Goal: Information Seeking & Learning: Compare options

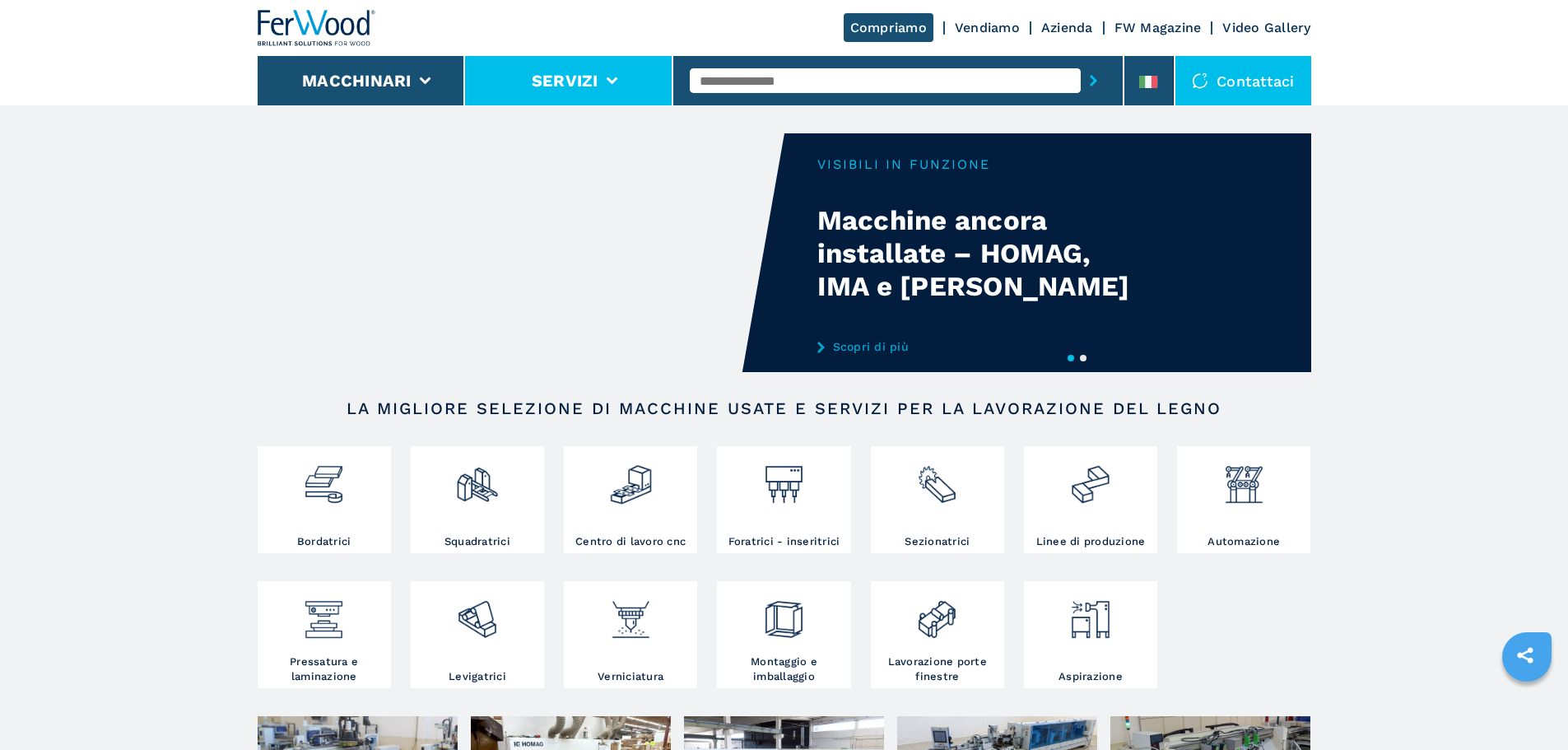
click at [672, 80] on li "Servizi" at bounding box center [569, 80] width 209 height 49
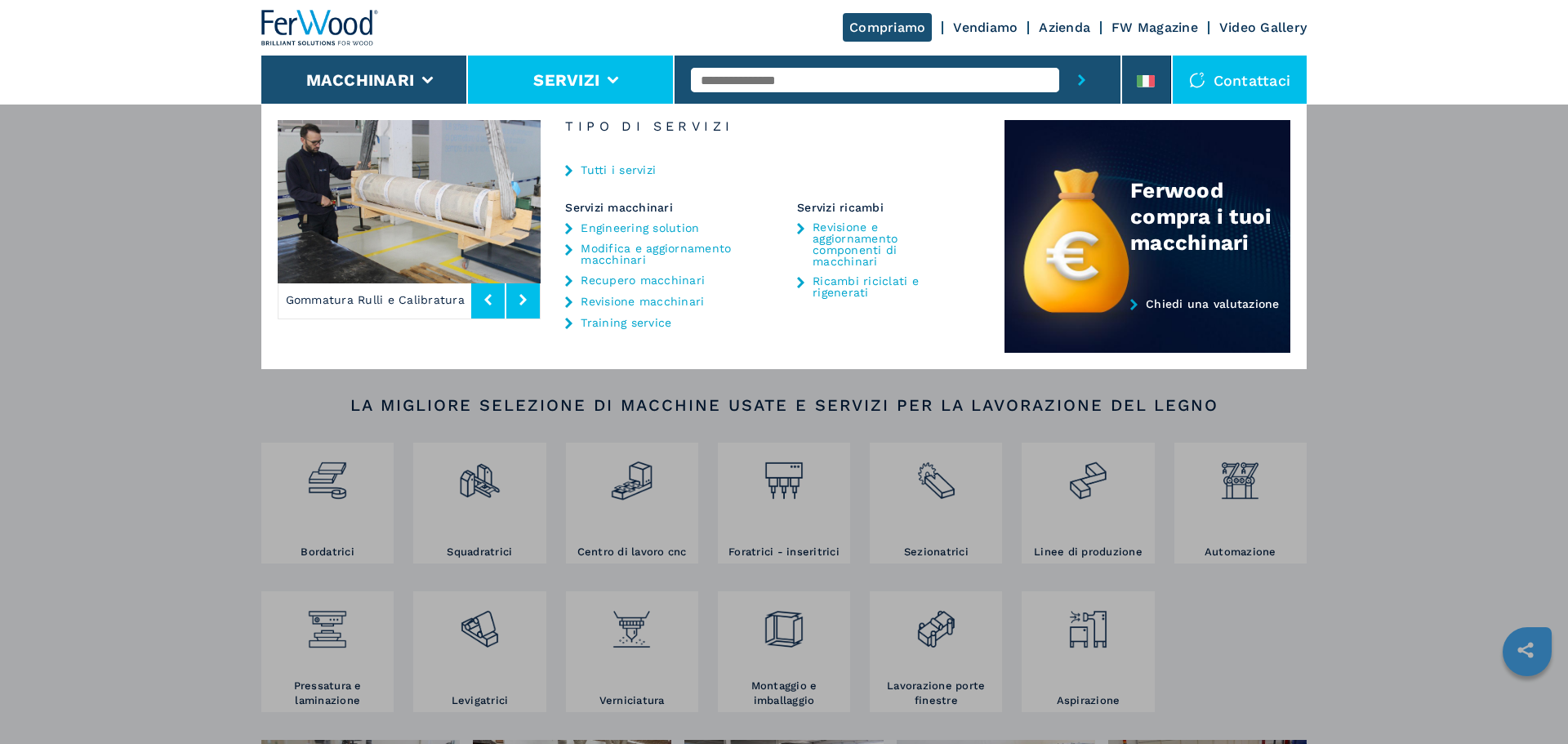
click at [717, 80] on input "text" at bounding box center [875, 79] width 368 height 25
type input "******"
click at [1059, 55] on button "submit-button" at bounding box center [1081, 79] width 45 height 49
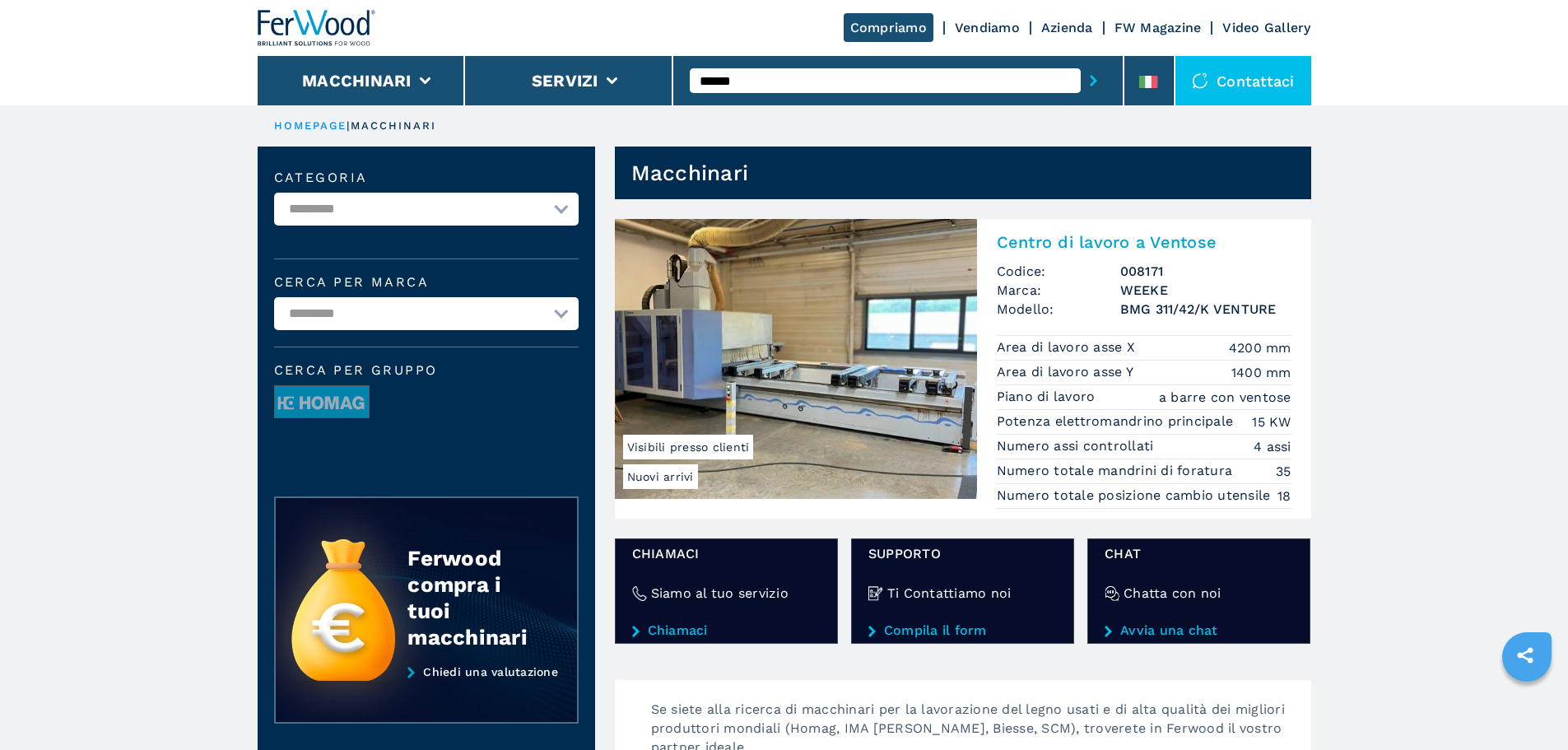
click at [869, 321] on img at bounding box center [796, 359] width 363 height 280
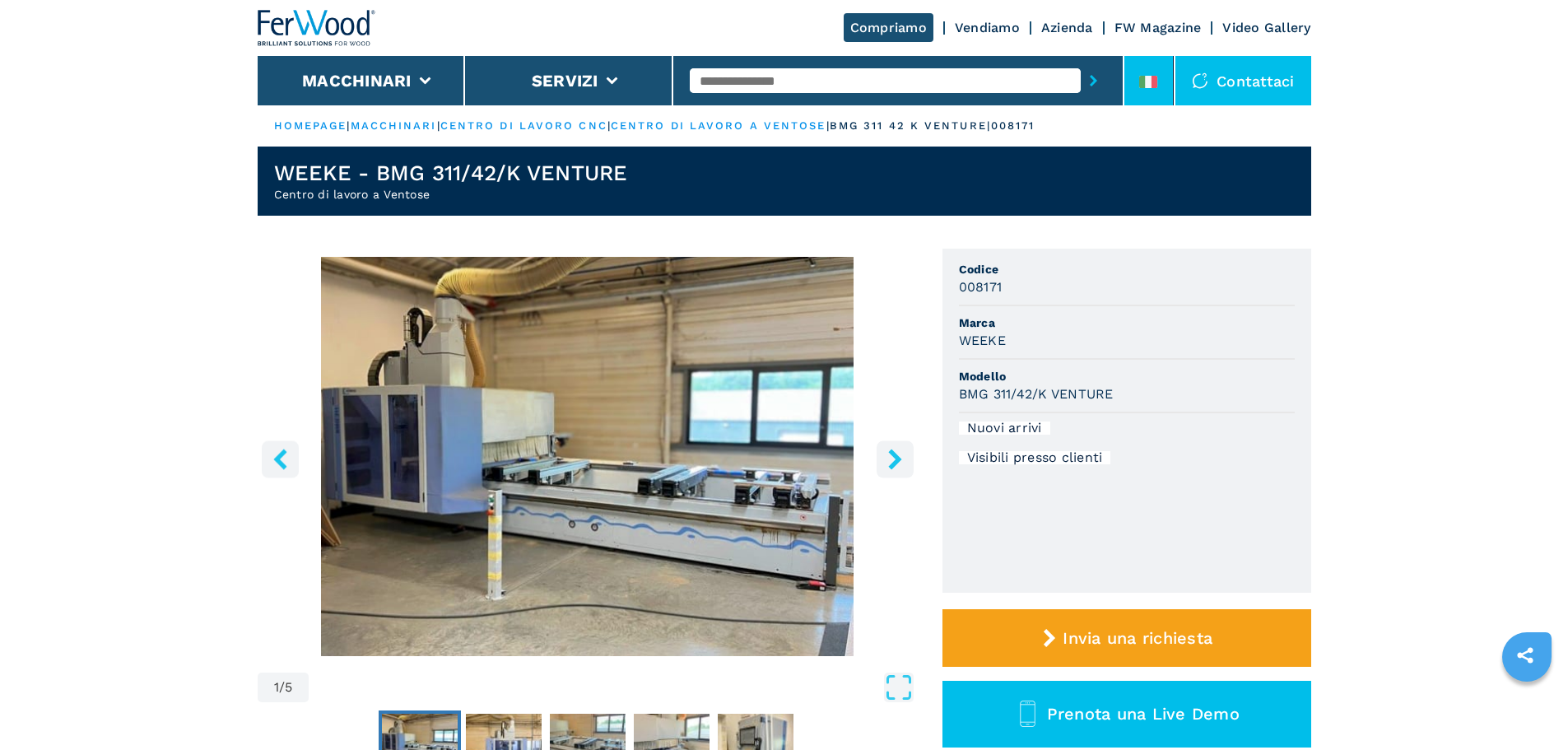
click at [1132, 85] on li at bounding box center [1149, 80] width 49 height 49
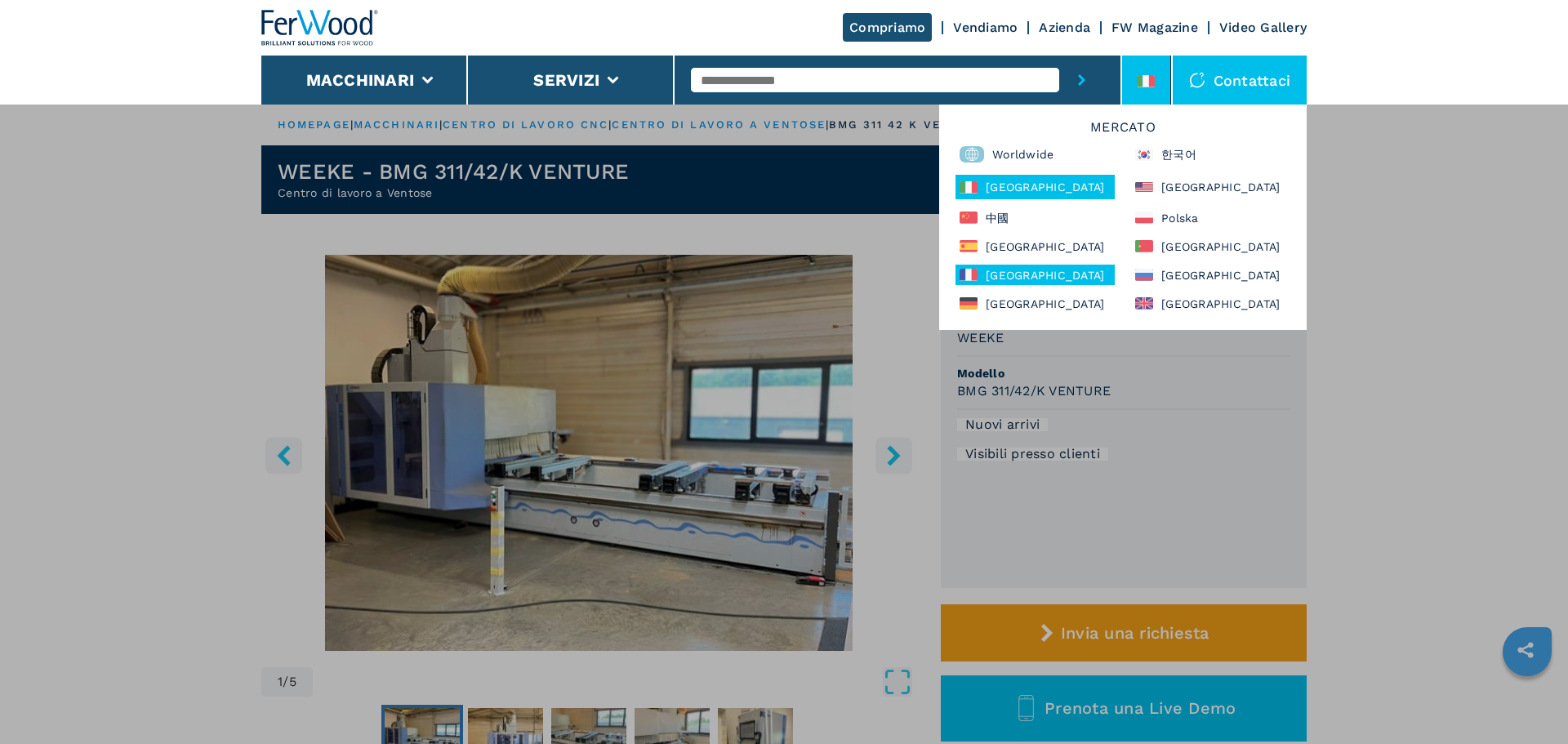
click at [988, 274] on div "France" at bounding box center [1034, 274] width 159 height 21
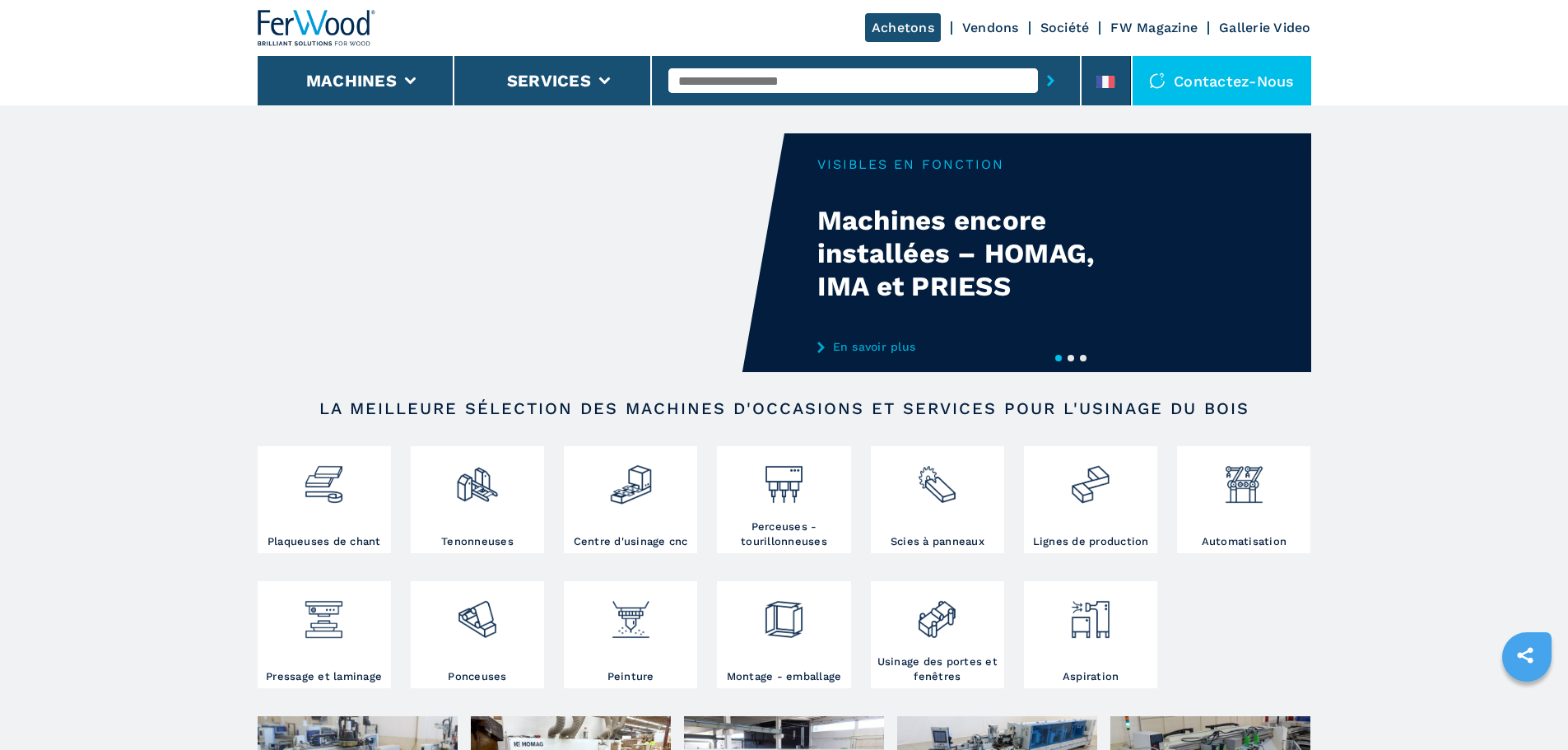
drag, startPoint x: 0, startPoint y: 0, endPoint x: 807, endPoint y: 79, distance: 810.9
click at [807, 79] on input "text" at bounding box center [853, 80] width 370 height 25
type input "******"
click at [782, 102] on div "008171" at bounding box center [853, 108] width 370 height 30
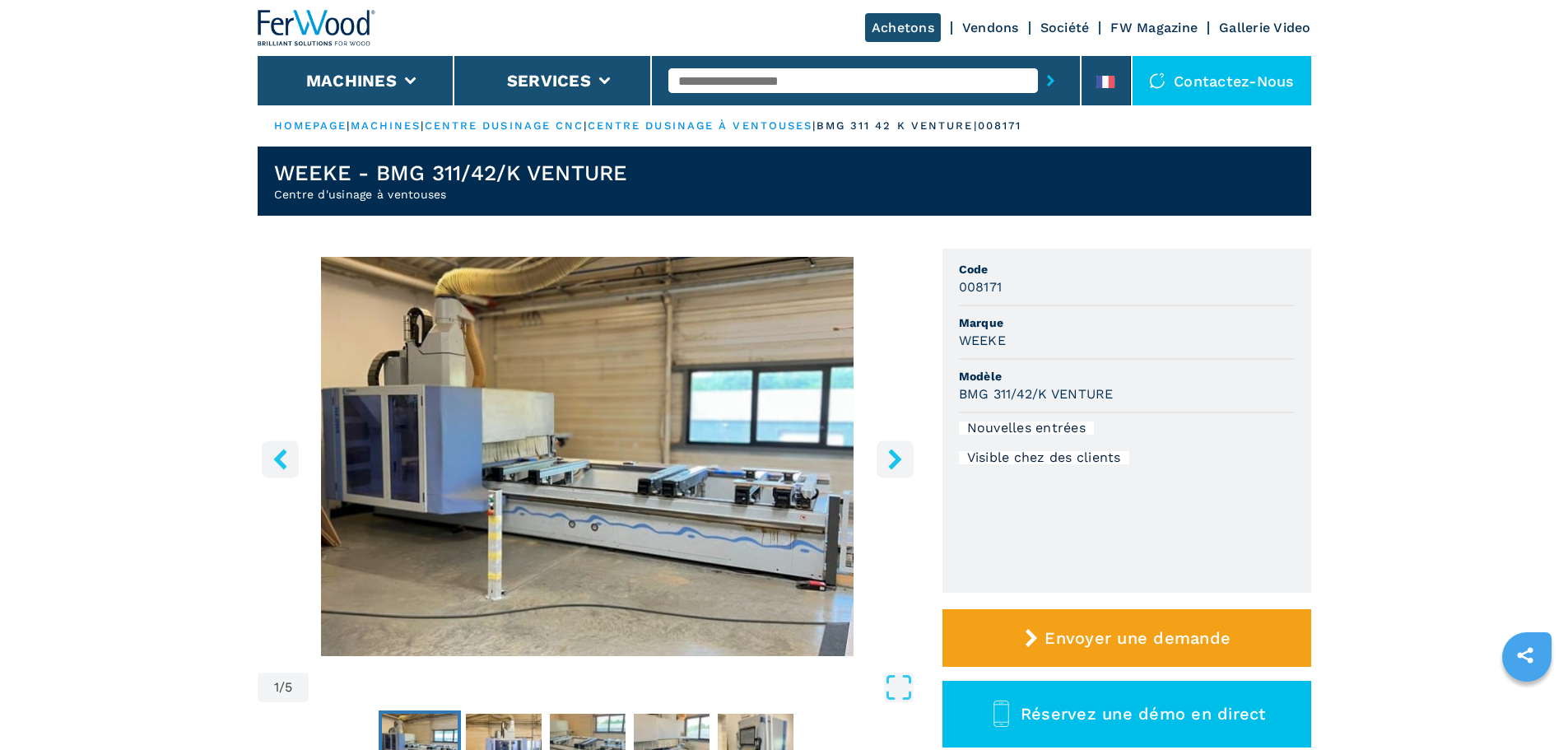
click at [431, 195] on h2 "Centre d'usinage à ventouses" at bounding box center [450, 194] width 354 height 16
copy h2 "Centre d'usinage à ventouses"
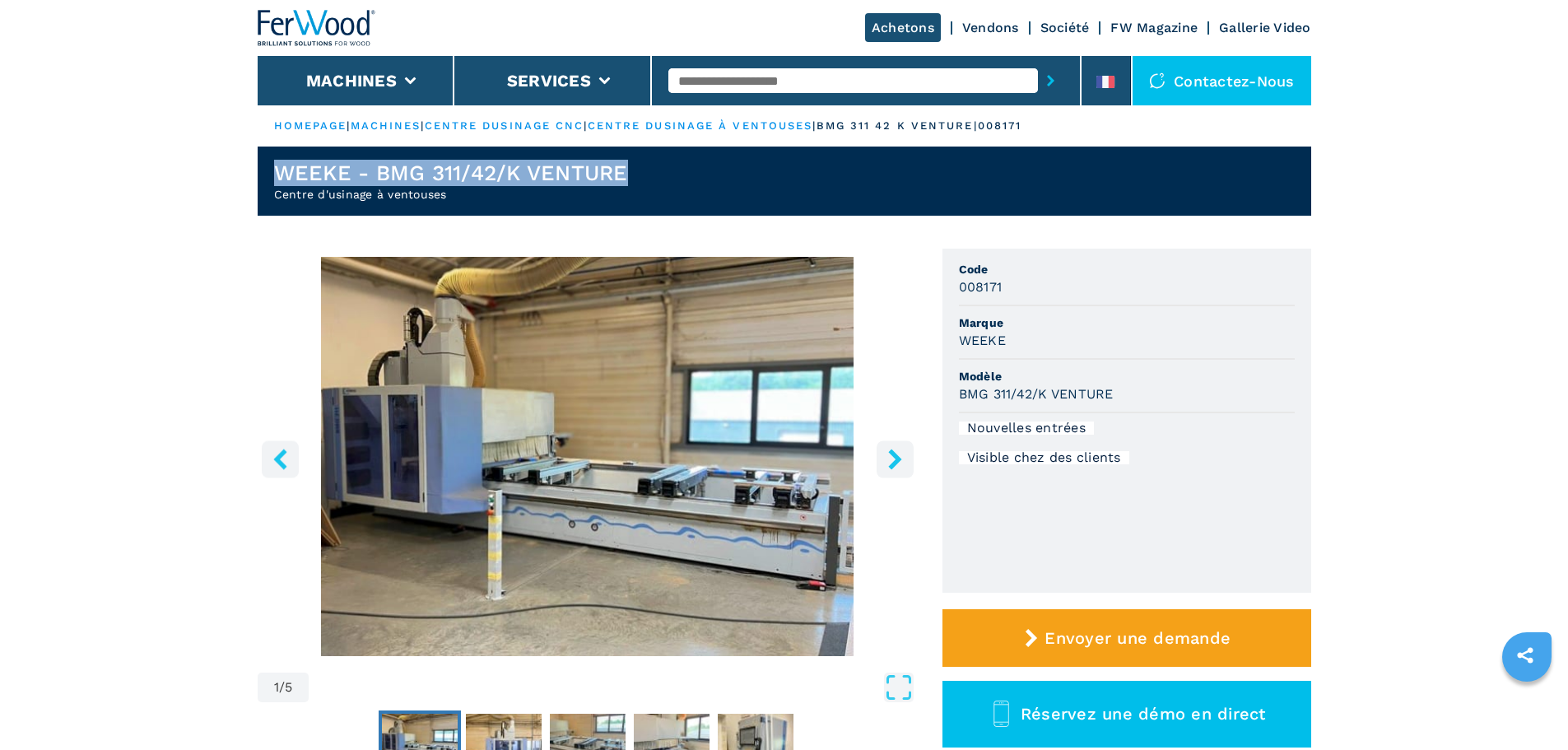
drag, startPoint x: 632, startPoint y: 169, endPoint x: 248, endPoint y: 152, distance: 384.4
copy h1 "WEEKE - BMG 311/42/K VENTURE"
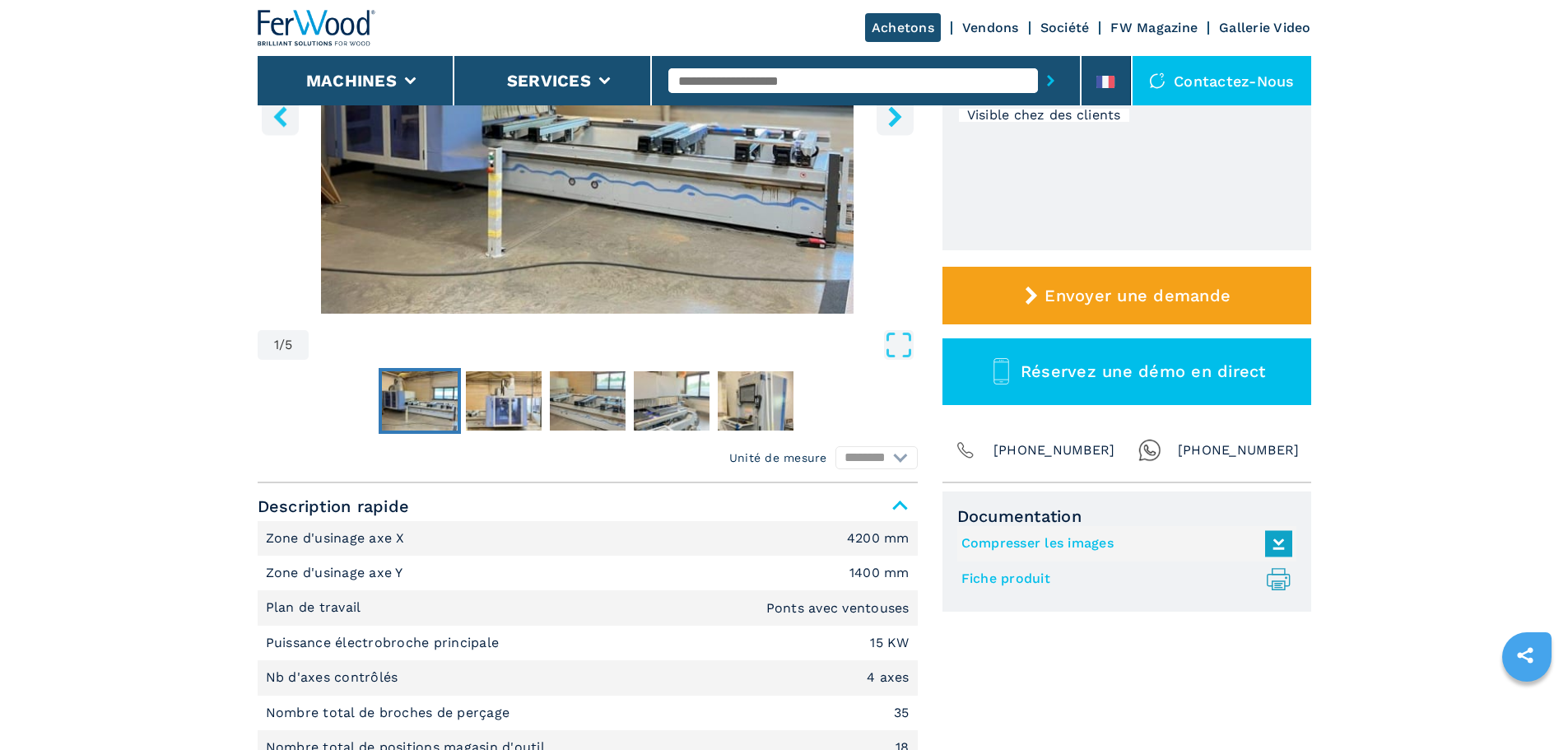
scroll to position [494, 0]
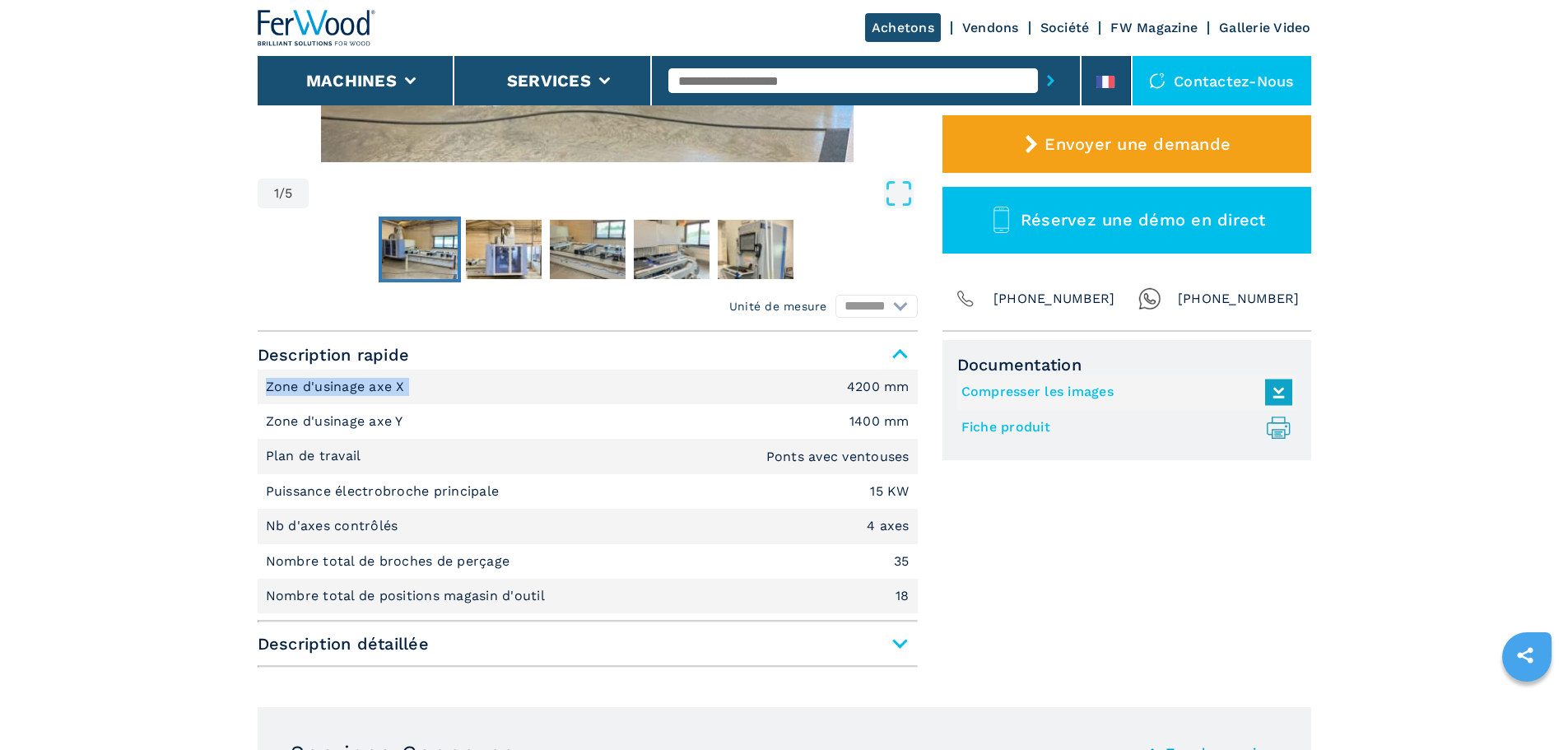
drag, startPoint x: 431, startPoint y: 392, endPoint x: 248, endPoint y: 391, distance: 183.0
copy p "Zone d'usinage axe X"
drag, startPoint x: 861, startPoint y: 386, endPoint x: 914, endPoint y: 391, distance: 53.2
click at [914, 391] on li "Zone d'usinage axe X 4200 mm" at bounding box center [587, 386] width 660 height 35
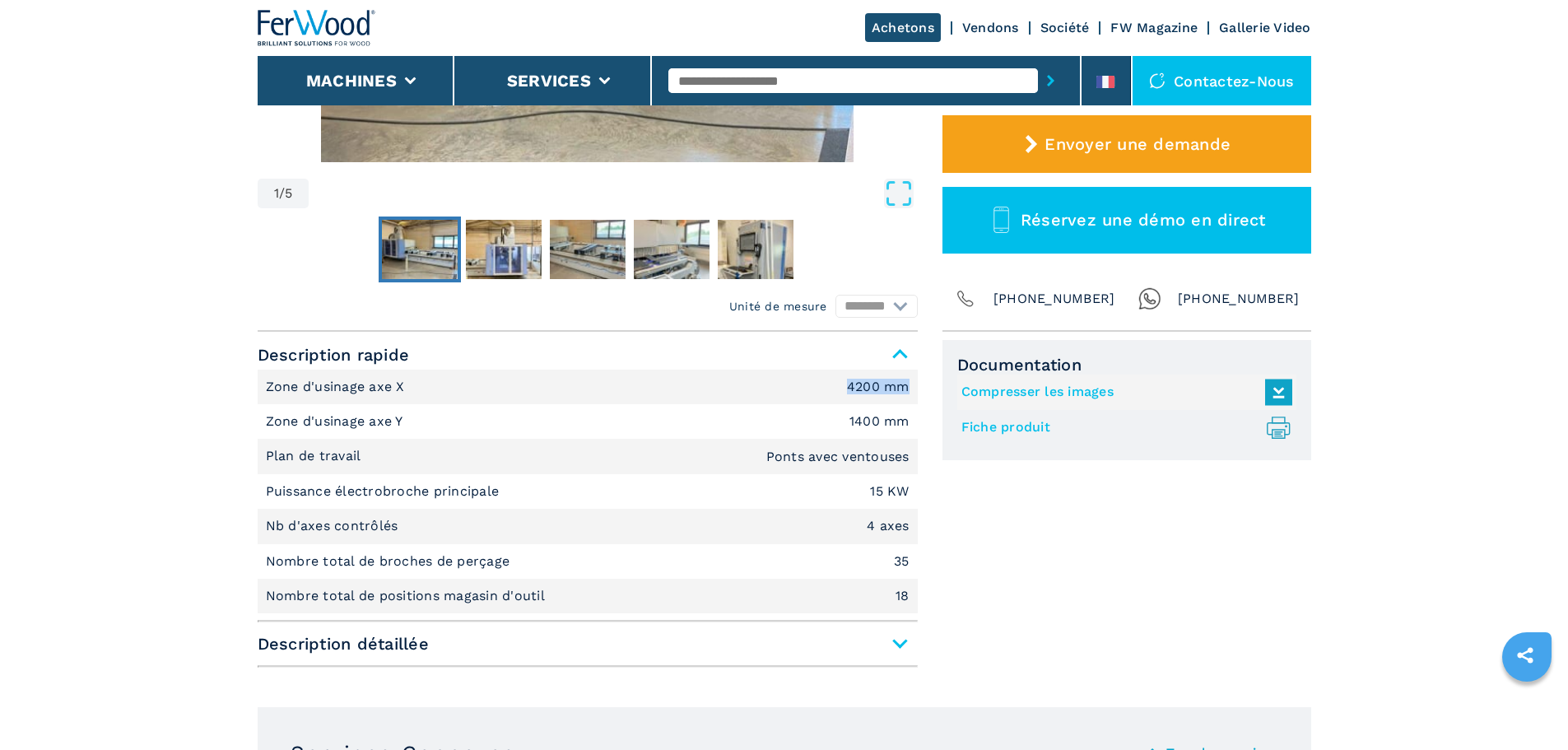
copy em "4200 mm"
drag, startPoint x: 538, startPoint y: 490, endPoint x: 228, endPoint y: 508, distance: 310.5
copy p "Puissance électrobroche principale"
click at [892, 467] on li "Plan de travail Ponts avec ventouses" at bounding box center [587, 455] width 660 height 35
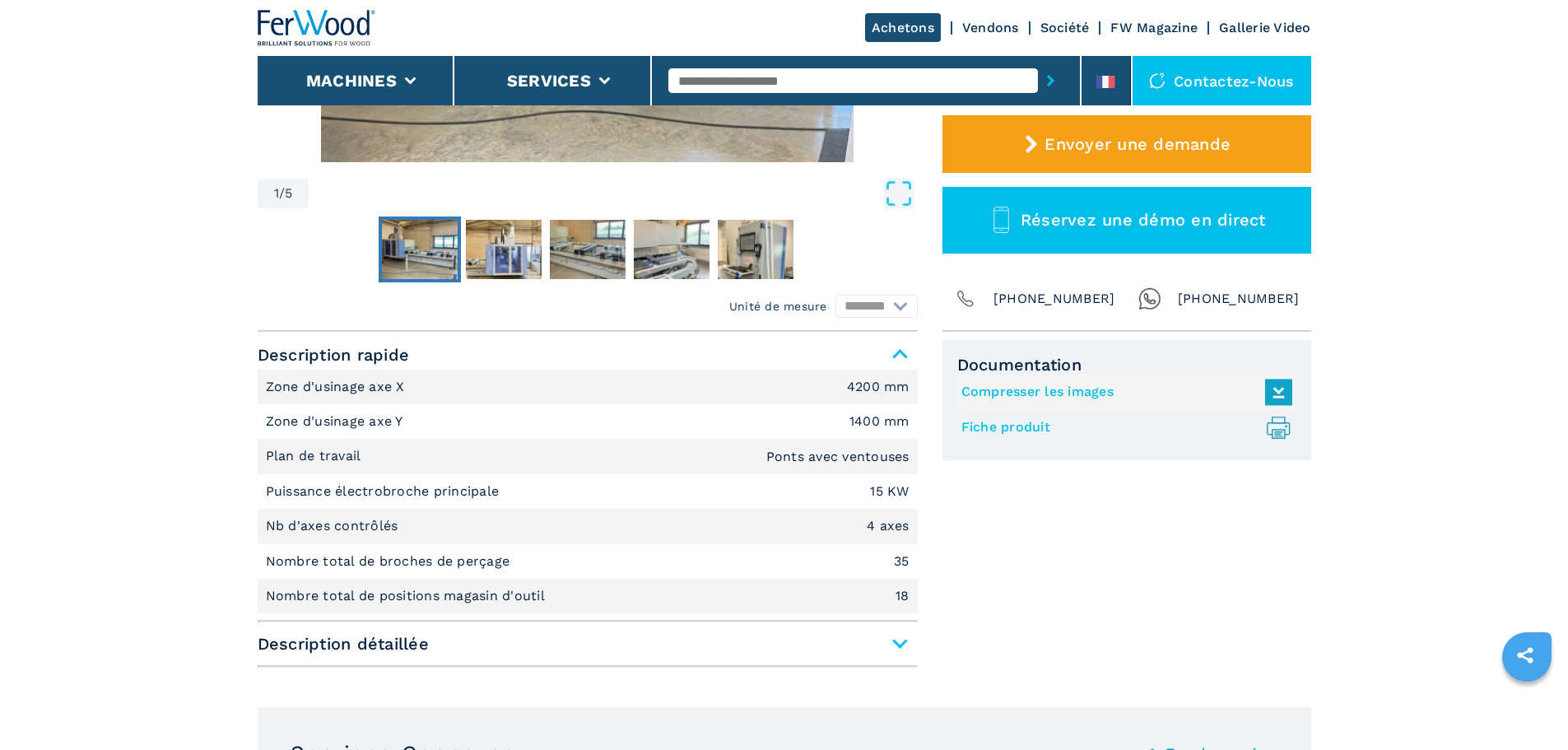
click at [898, 494] on em "15 KW" at bounding box center [889, 491] width 39 height 13
copy em "15 KW"
click at [346, 521] on p "Nb d'axes contrôlés" at bounding box center [334, 526] width 137 height 18
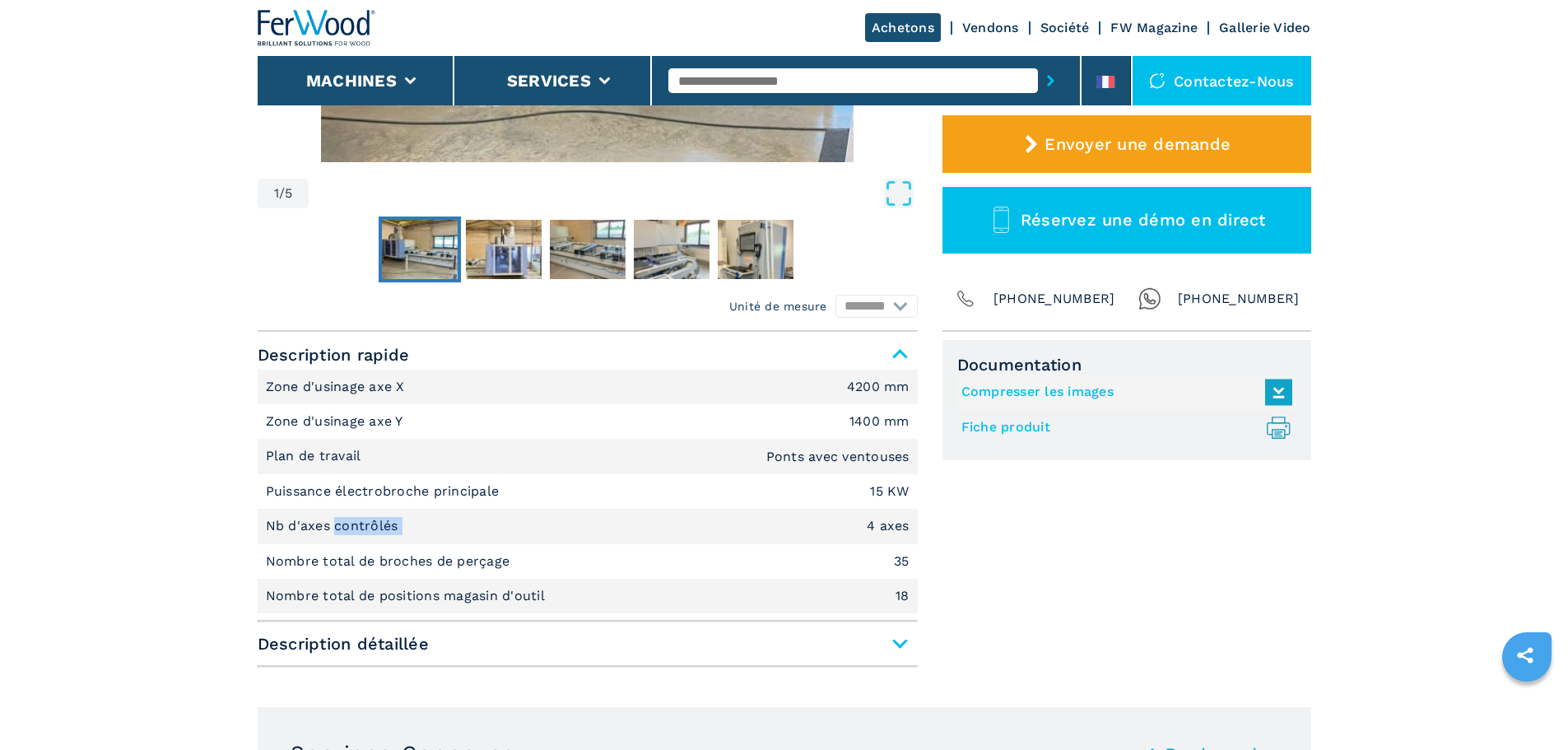
click at [346, 521] on p "Nb d'axes contrôlés" at bounding box center [334, 526] width 137 height 18
copy p "Nb d'axes contrôlés"
click at [356, 567] on p "Nombre total de broches de perçage" at bounding box center [390, 561] width 249 height 18
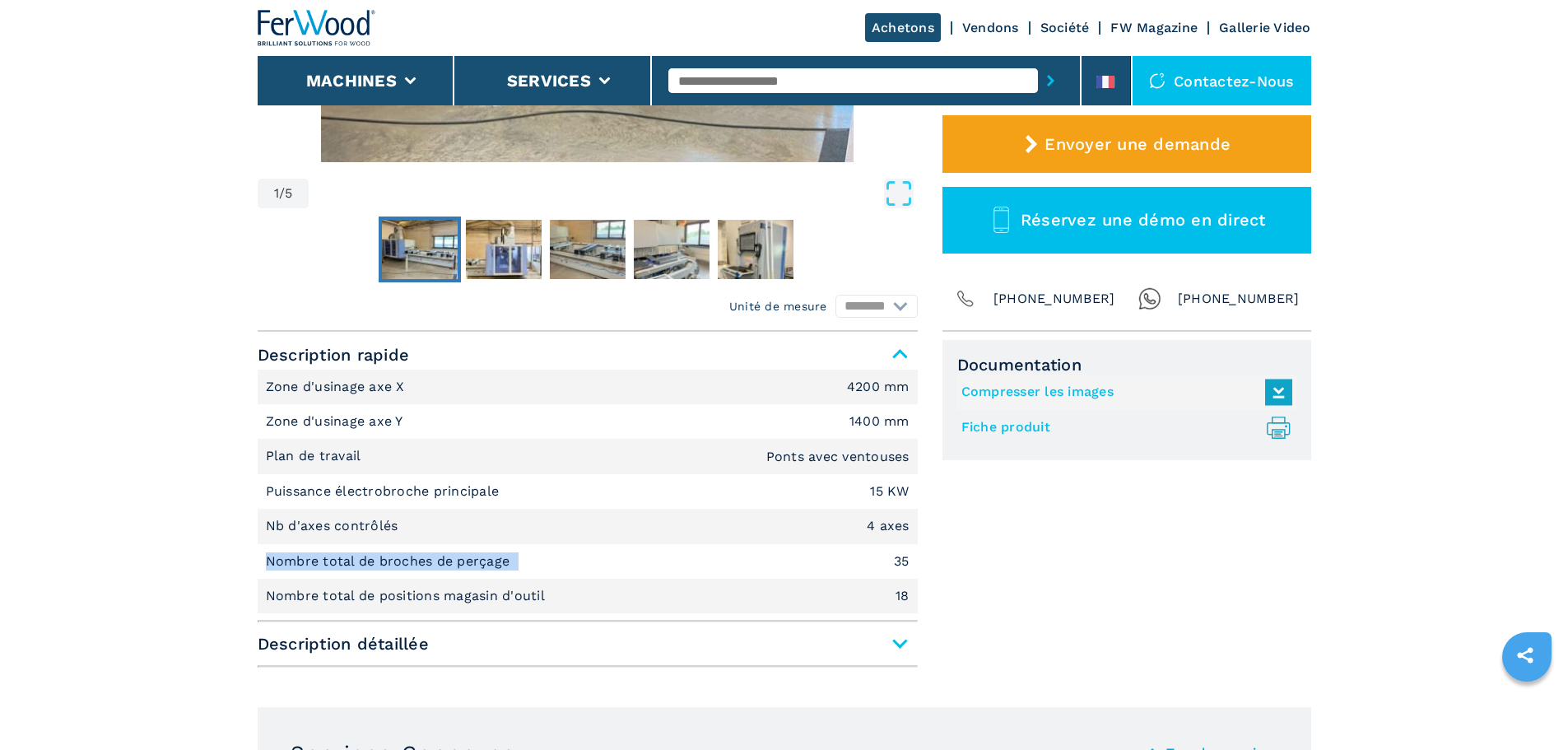
click at [356, 567] on p "Nombre total de broches de perçage" at bounding box center [390, 561] width 249 height 18
copy p "Nombre total de broches de perçage"
click at [414, 590] on p "Nombre total de positions magasin d'outil" at bounding box center [407, 596] width 284 height 18
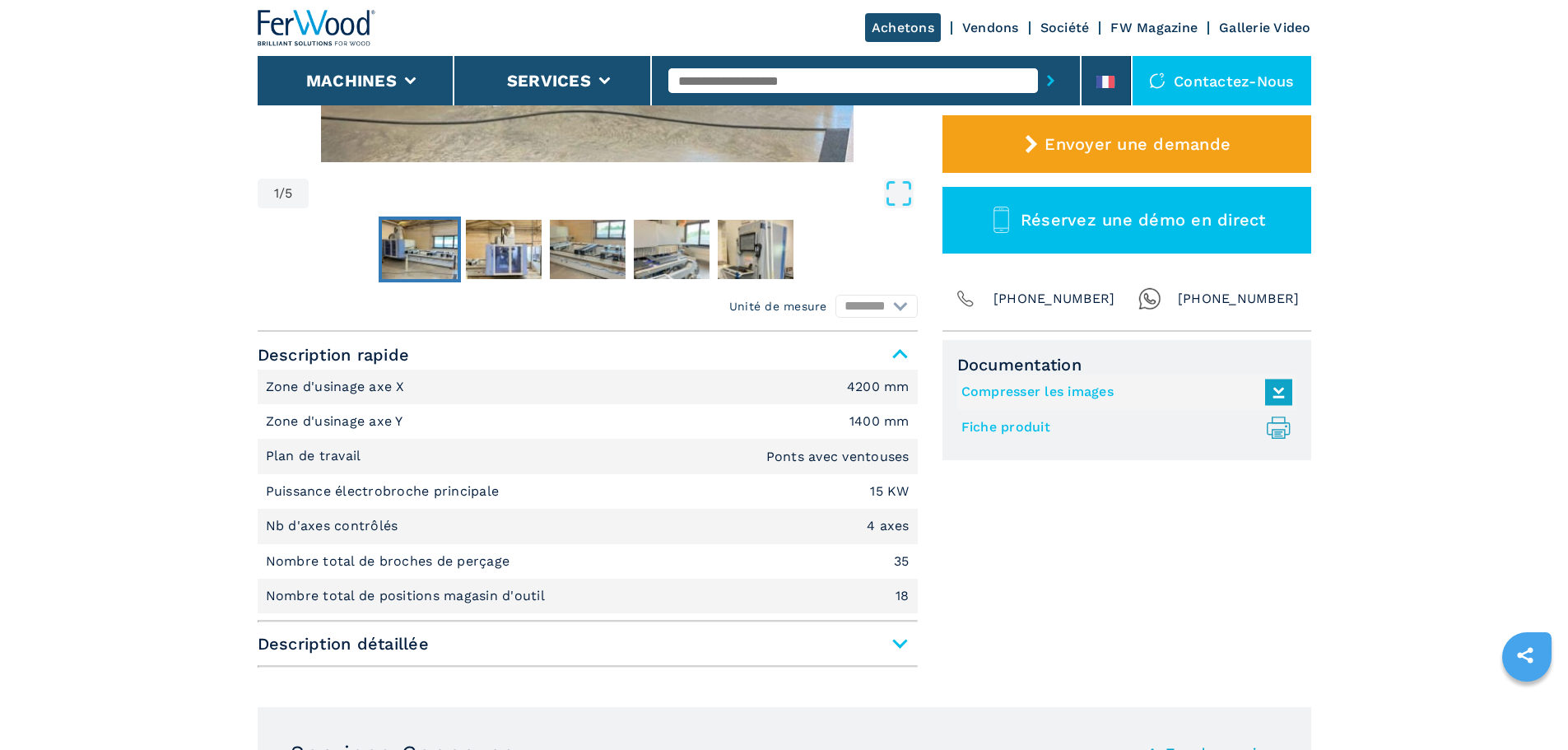
click at [414, 590] on p "Nombre total de positions magasin d'outil" at bounding box center [407, 596] width 284 height 18
click at [312, 589] on p "Nombre total de positions magasin d'outil" at bounding box center [407, 596] width 284 height 18
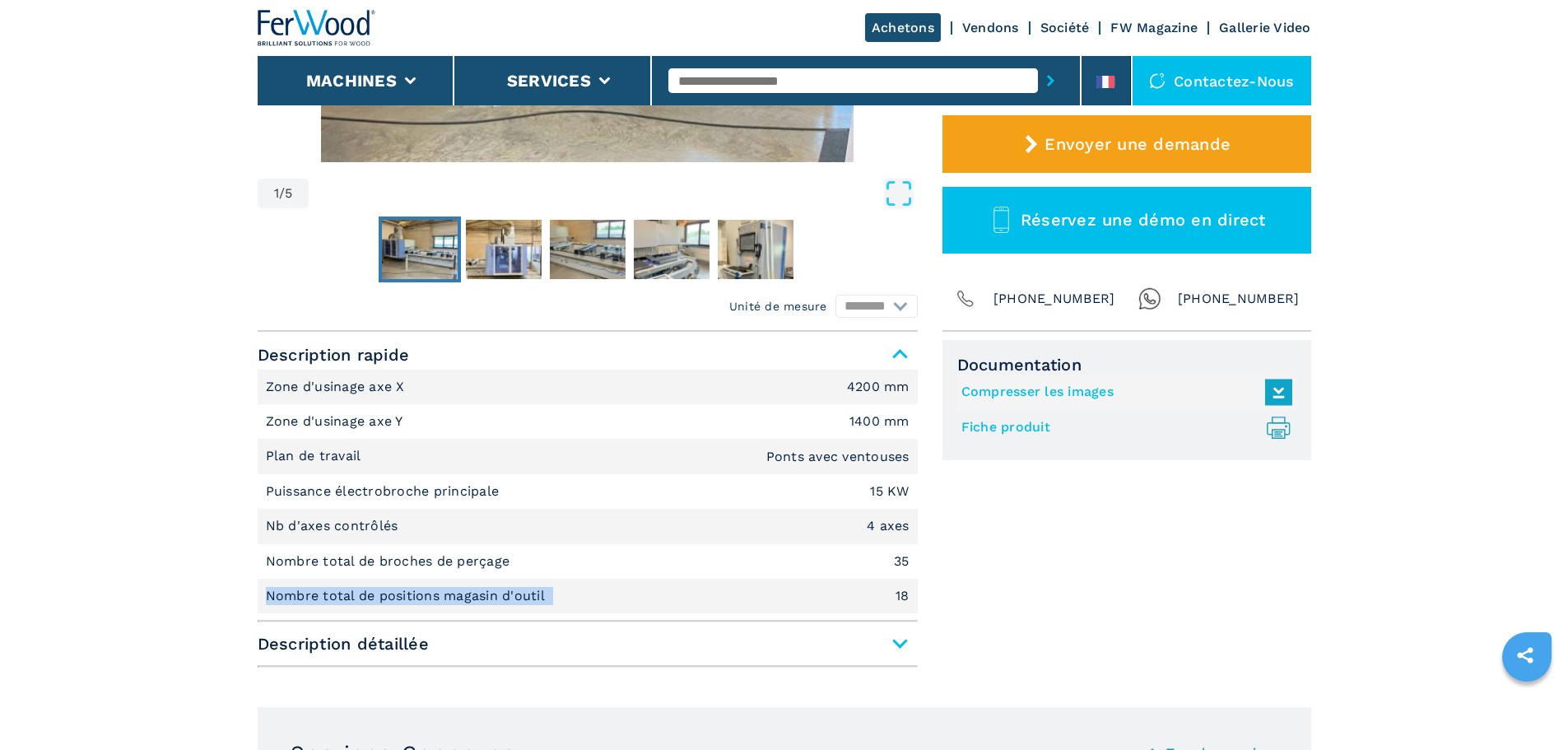
copy p "Nombre total de positions magasin d'outil"
click at [329, 40] on img at bounding box center [317, 28] width 119 height 36
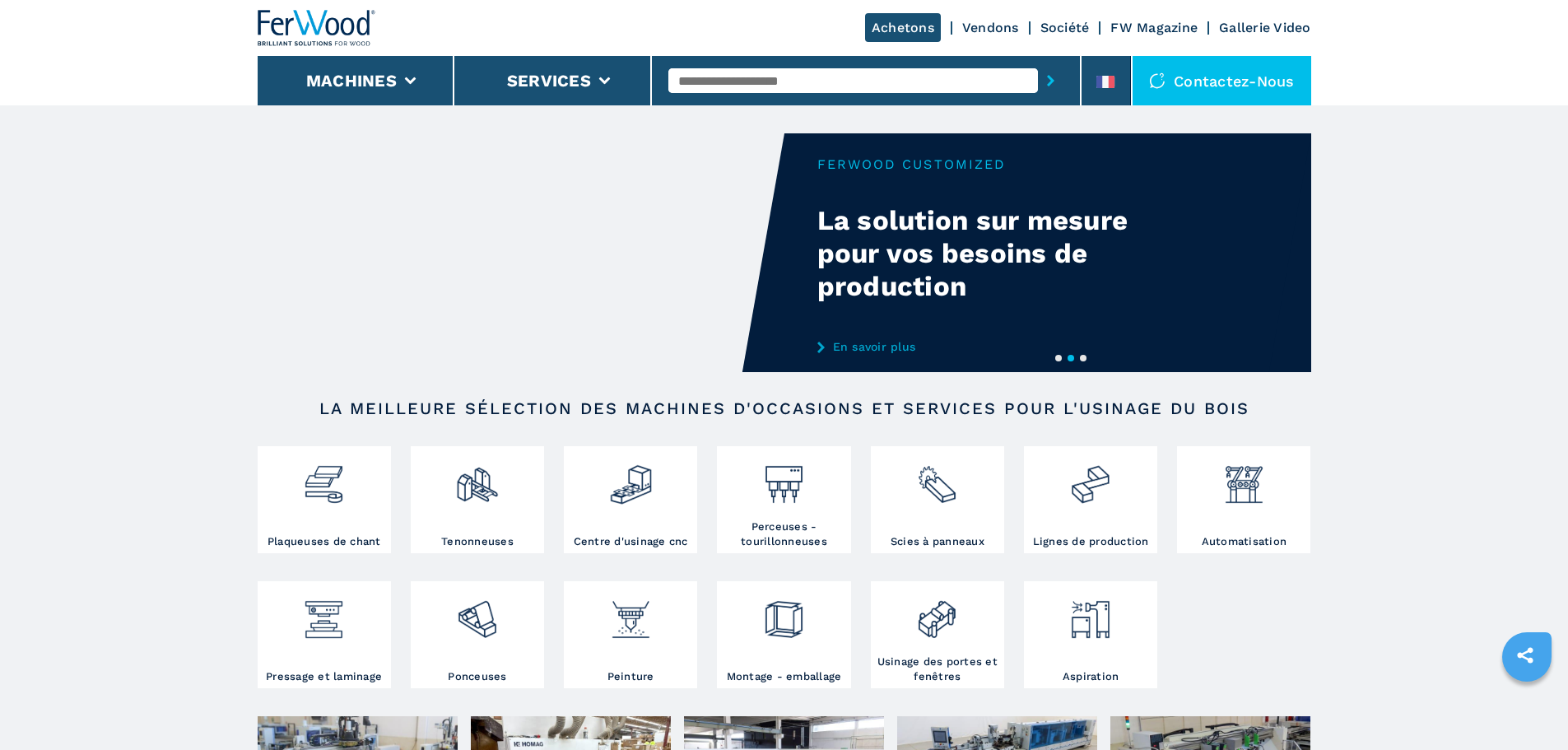
click at [879, 73] on input "text" at bounding box center [853, 80] width 370 height 25
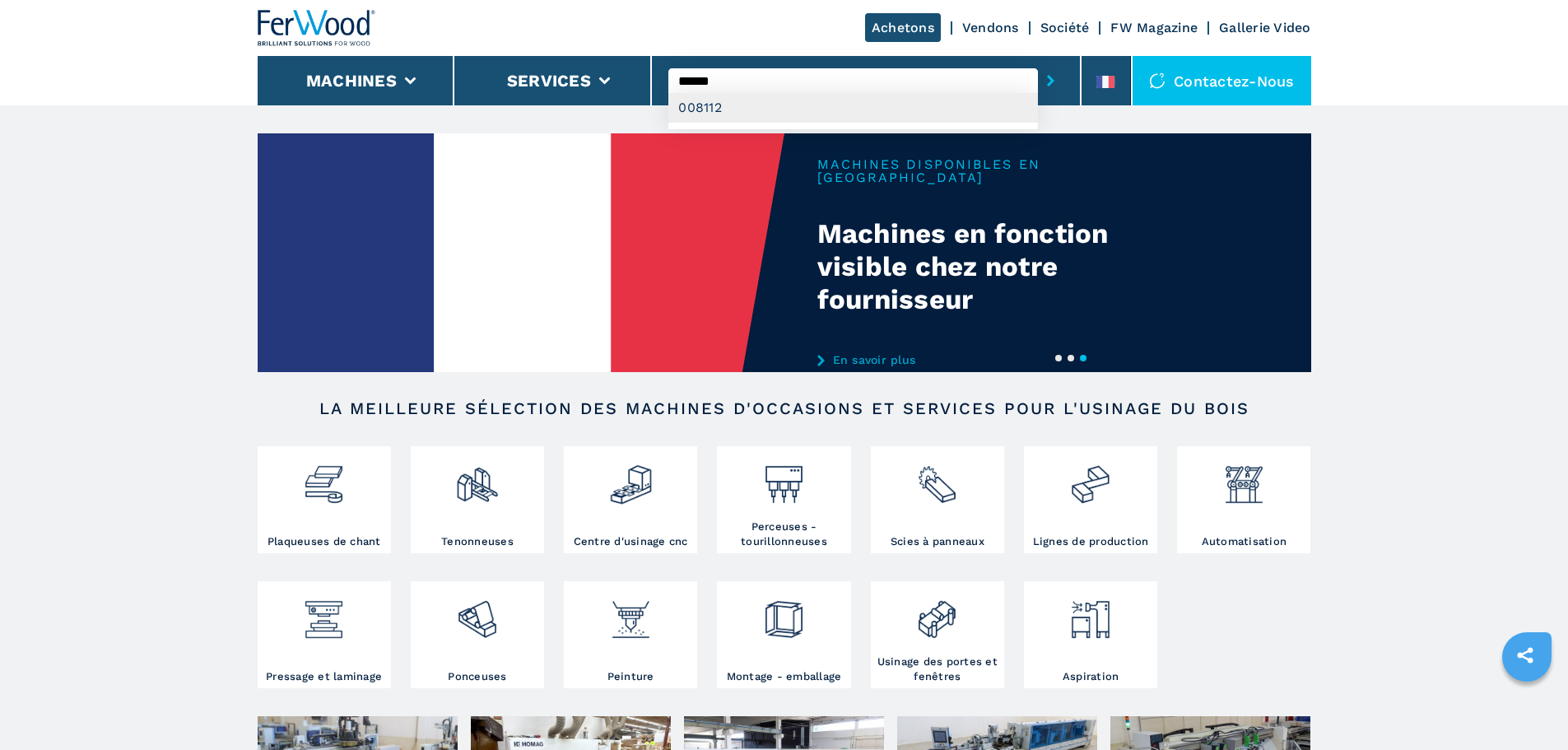
type input "******"
click at [818, 112] on div "008112" at bounding box center [853, 108] width 370 height 30
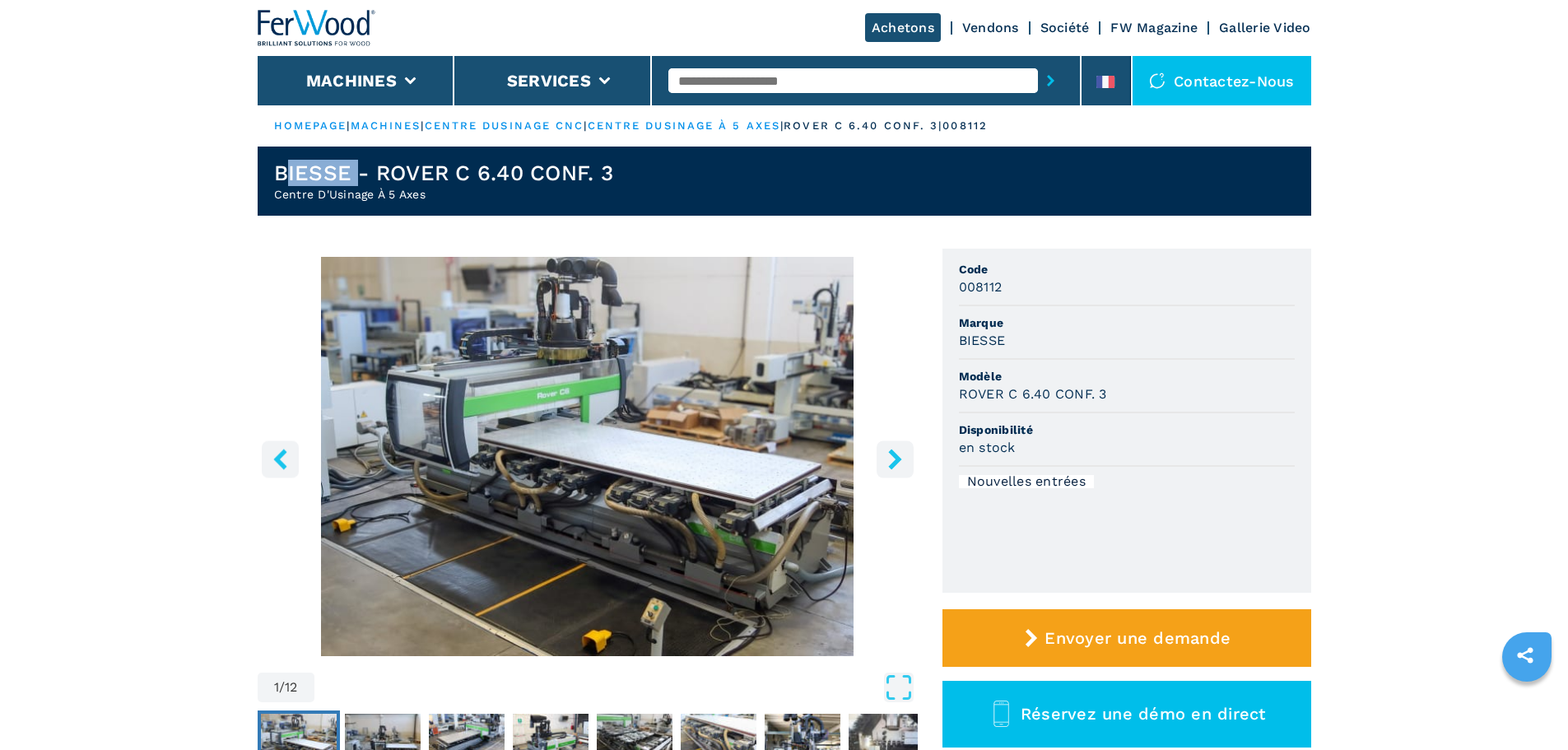
drag, startPoint x: 359, startPoint y: 171, endPoint x: 291, endPoint y: 171, distance: 68.0
click at [291, 171] on h1 "BIESSE - ROVER C 6.40 CONF. 3" at bounding box center [443, 173] width 340 height 26
click at [343, 171] on h1 "BIESSE - ROVER C 6.40 CONF. 3" at bounding box center [443, 173] width 340 height 26
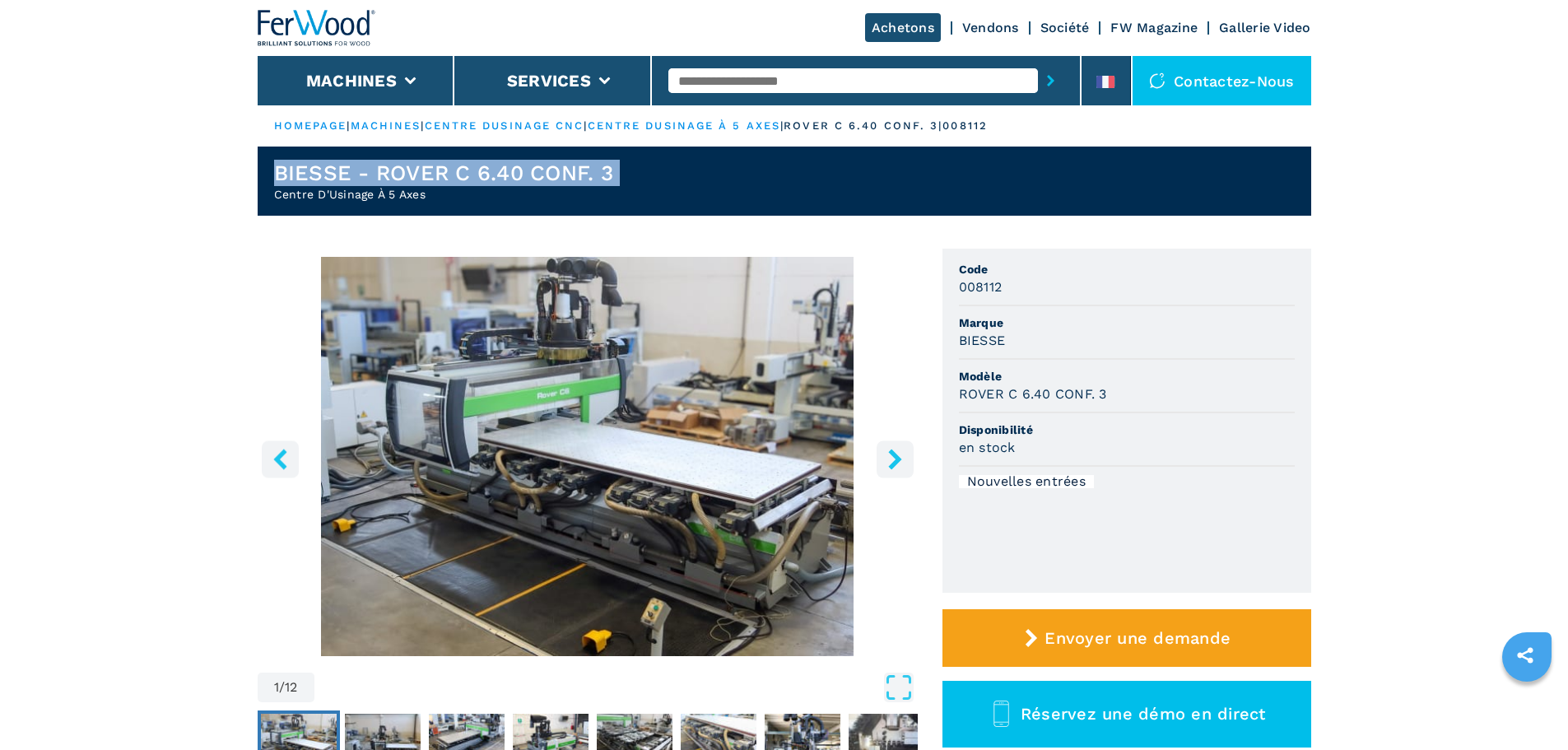
drag, startPoint x: 343, startPoint y: 171, endPoint x: 291, endPoint y: 152, distance: 55.4
click at [291, 152] on header "BIESSE - ROVER C 6.40 CONF. 3 Centre D'Usinage À 5 Axes" at bounding box center [784, 181] width 1054 height 69
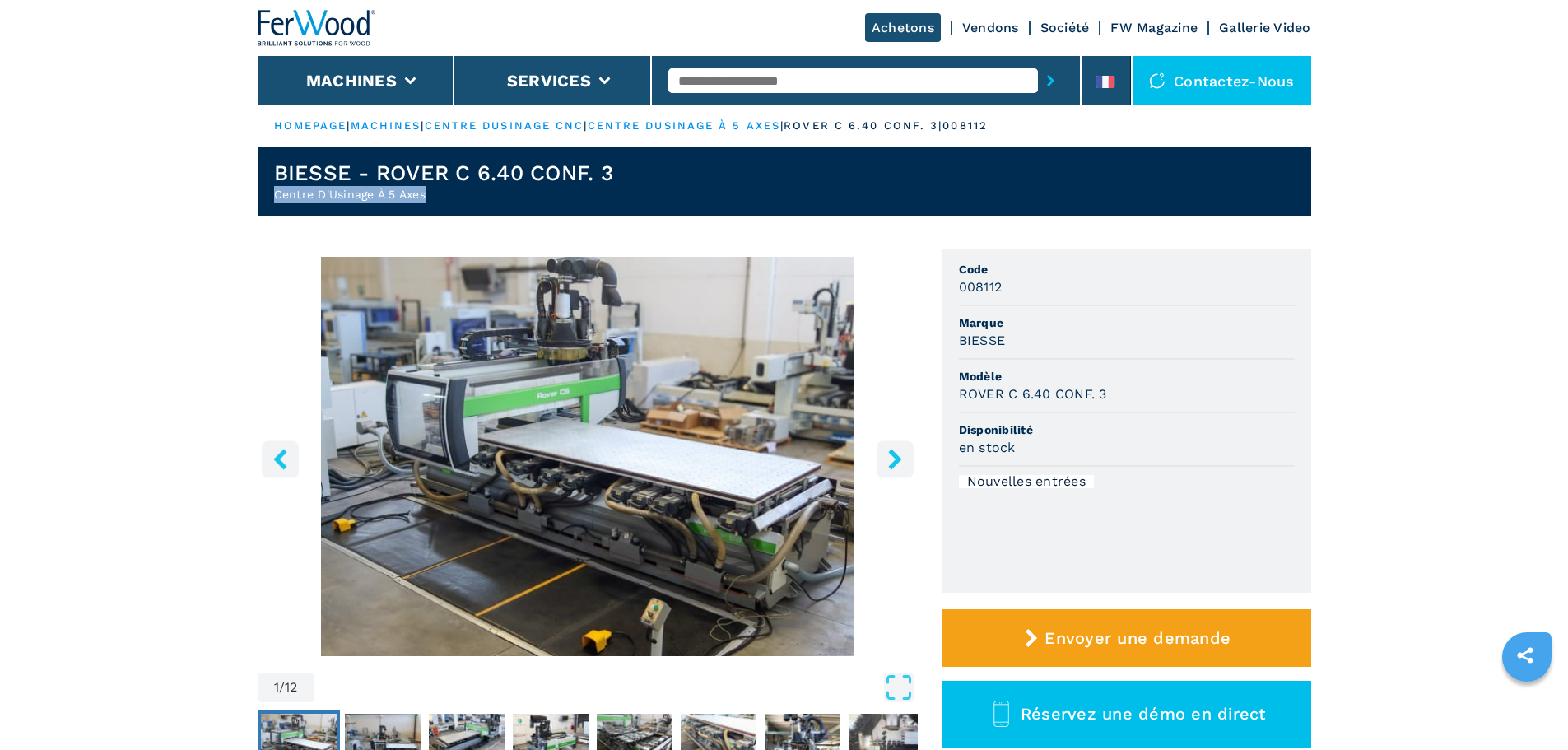
drag, startPoint x: 464, startPoint y: 203, endPoint x: 250, endPoint y: 209, distance: 214.1
copy h2 "Centre D'Usinage À 5 Axes"
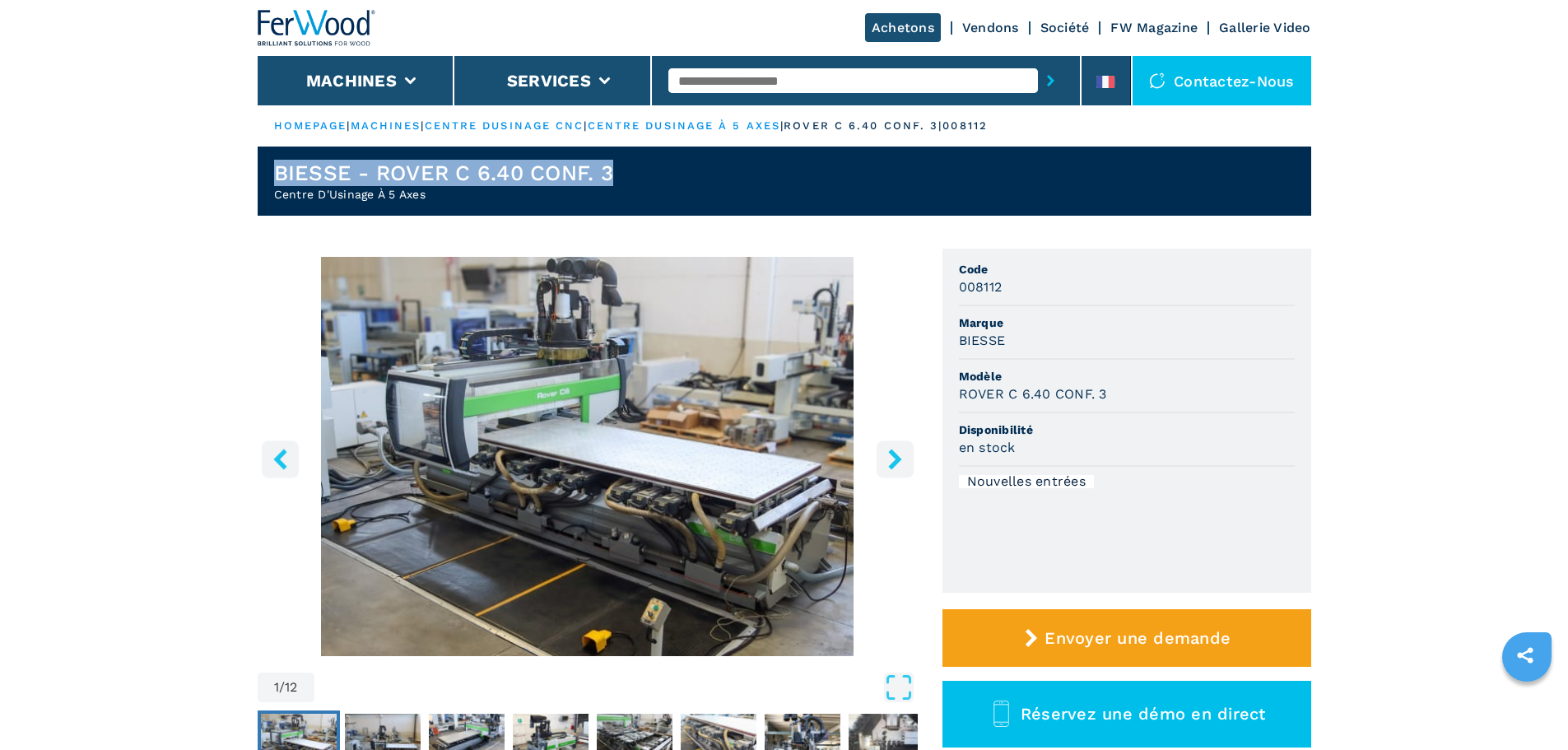
drag, startPoint x: 647, startPoint y: 162, endPoint x: 176, endPoint y: 152, distance: 471.1
copy h1 "BIESSE - ROVER C 6.40 CONF. 3"
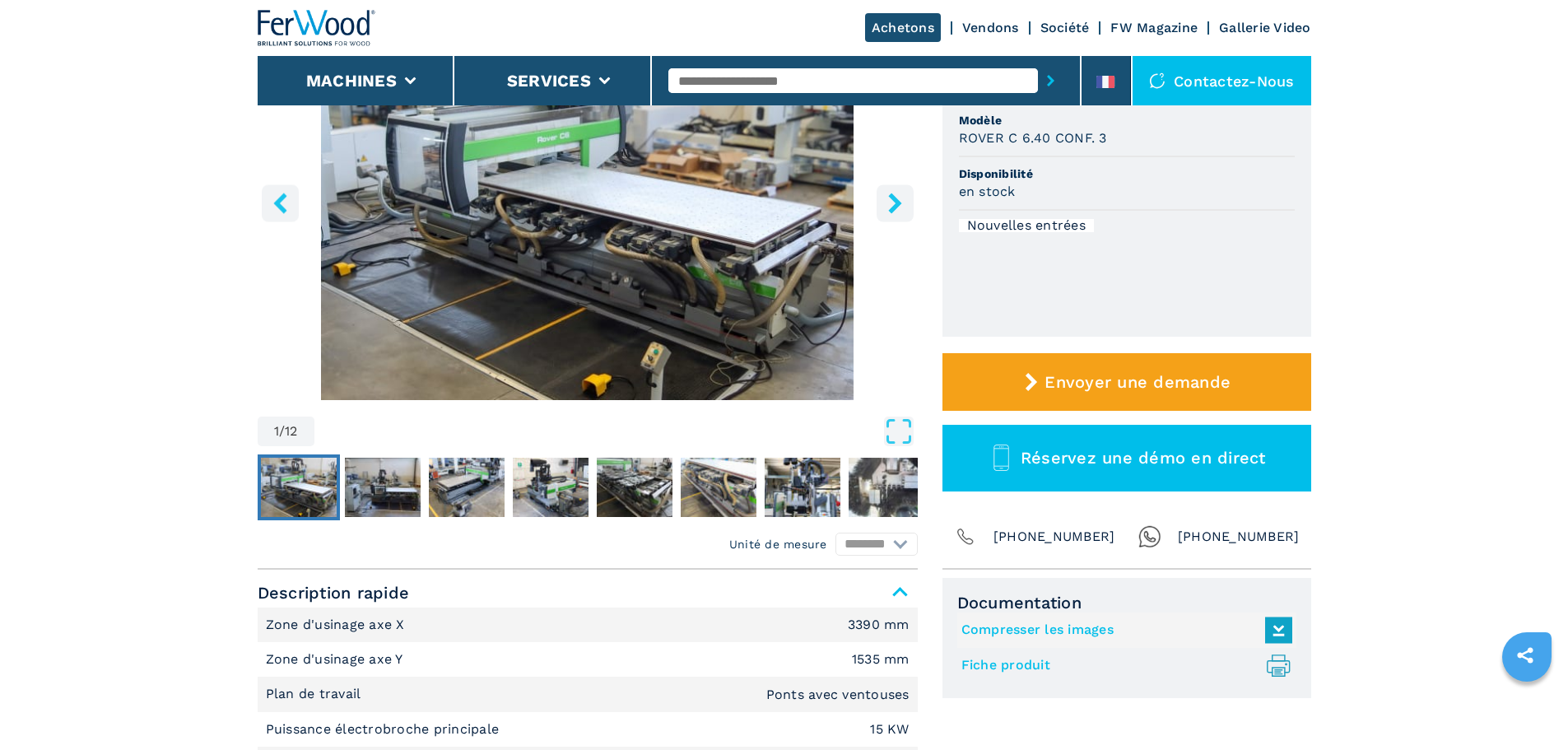
scroll to position [411, 0]
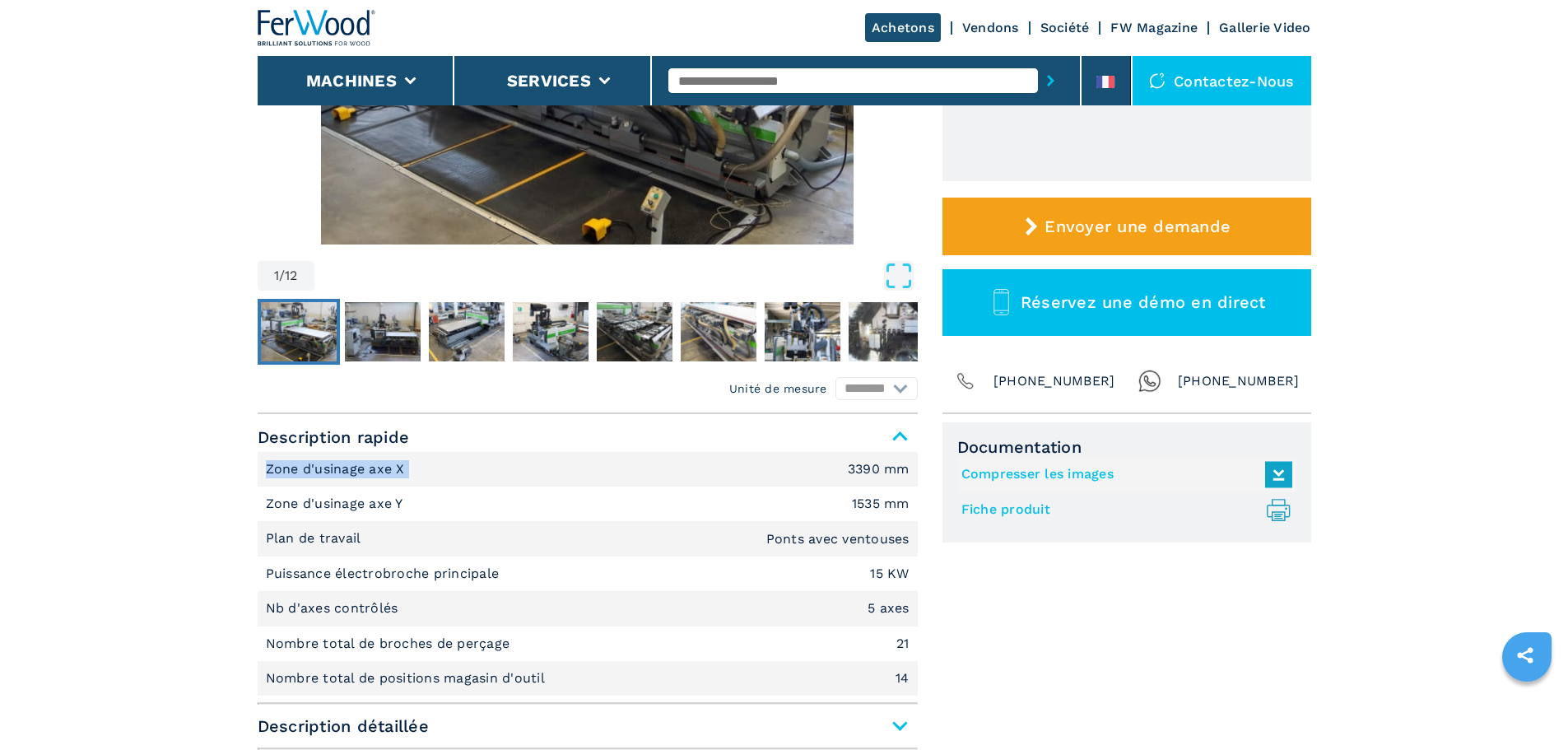
drag, startPoint x: 414, startPoint y: 474, endPoint x: 255, endPoint y: 482, distance: 159.2
copy p "Zone d'usinage axe X"
click at [874, 475] on em "3390 mm" at bounding box center [879, 468] width 62 height 13
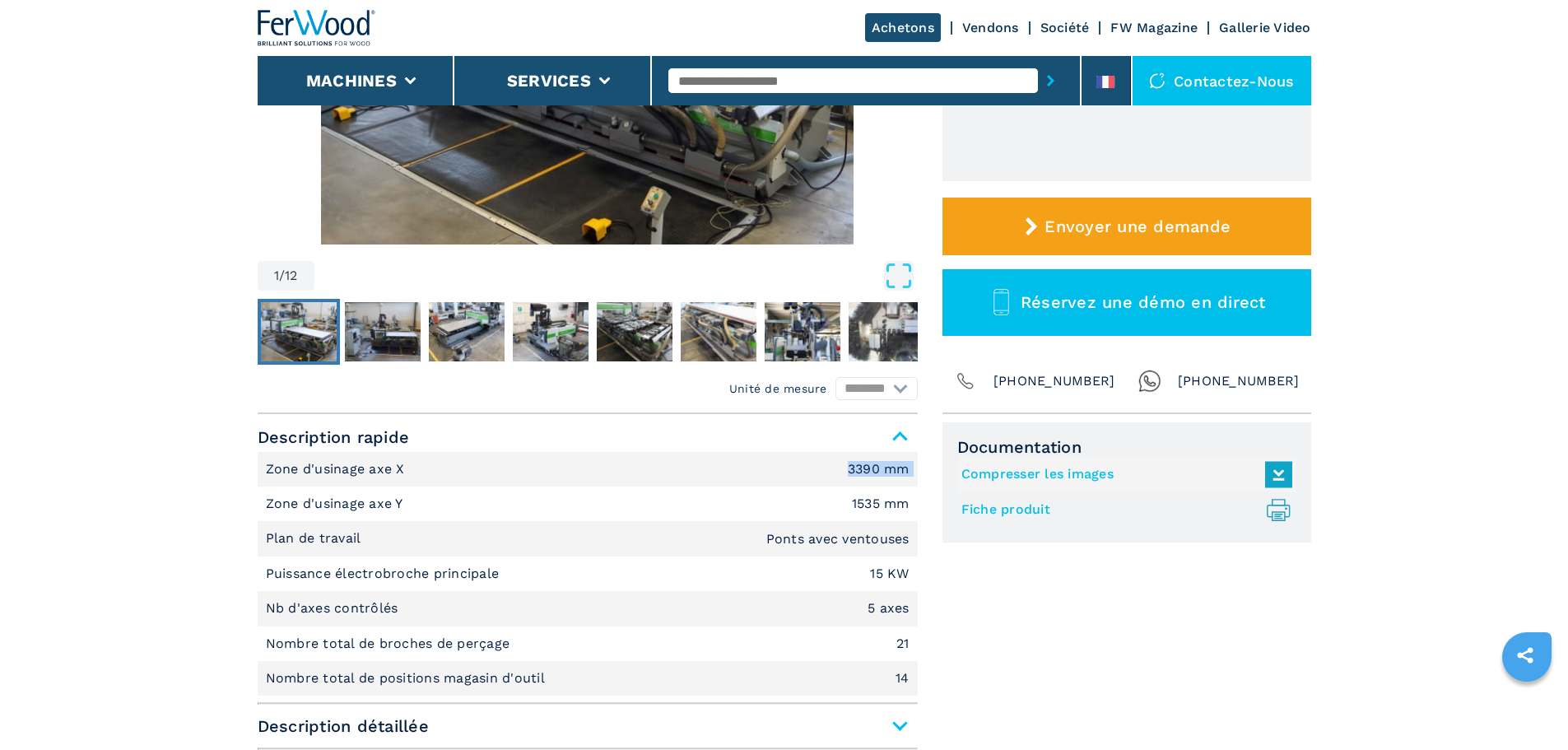
click at [874, 475] on em "3390 mm" at bounding box center [879, 468] width 62 height 13
copy em "3390 mm"
click at [893, 470] on em "3390 mm" at bounding box center [879, 468] width 62 height 13
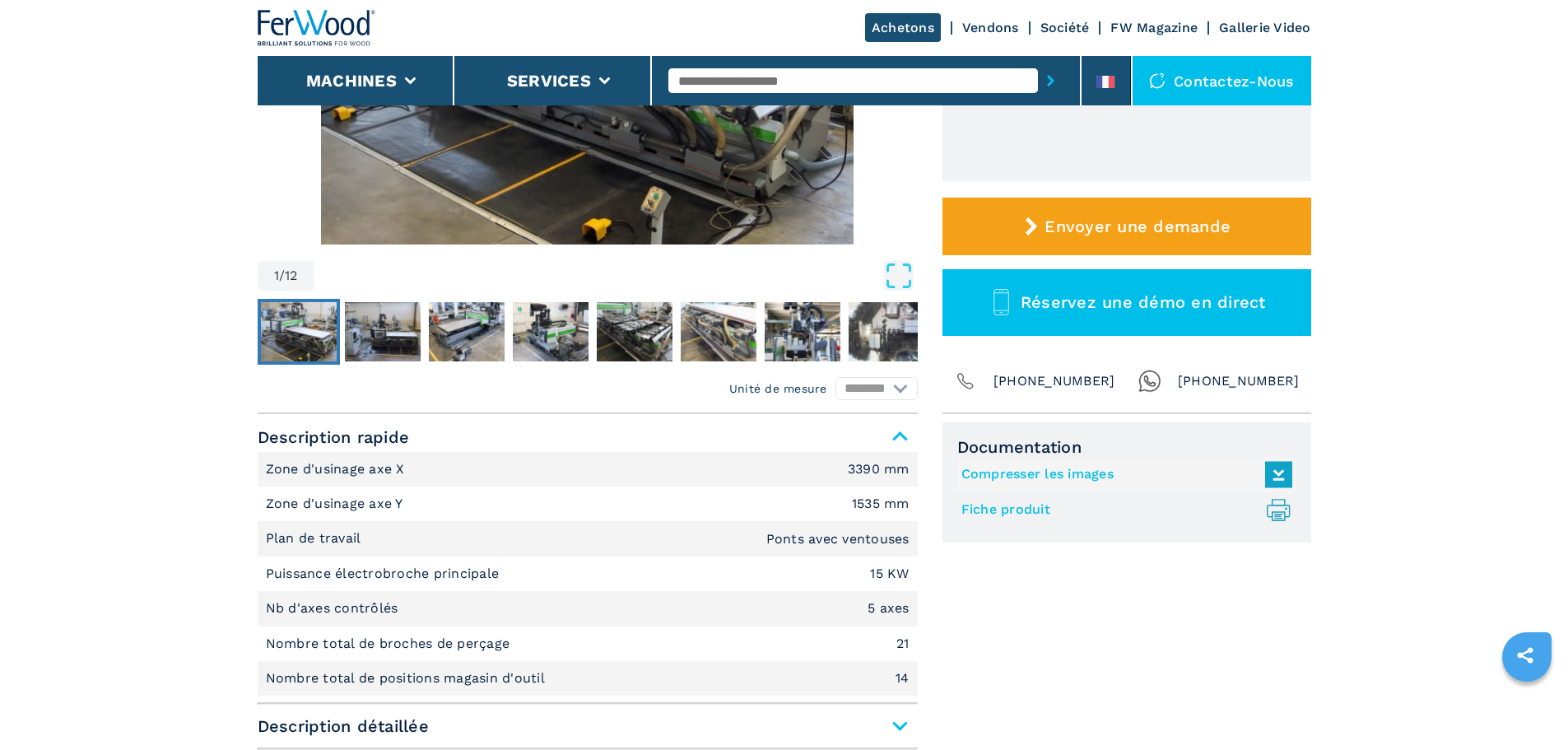
click at [907, 508] on em "1535 mm" at bounding box center [881, 503] width 58 height 13
copy em "1535 mm"
drag, startPoint x: 515, startPoint y: 574, endPoint x: 264, endPoint y: 586, distance: 251.3
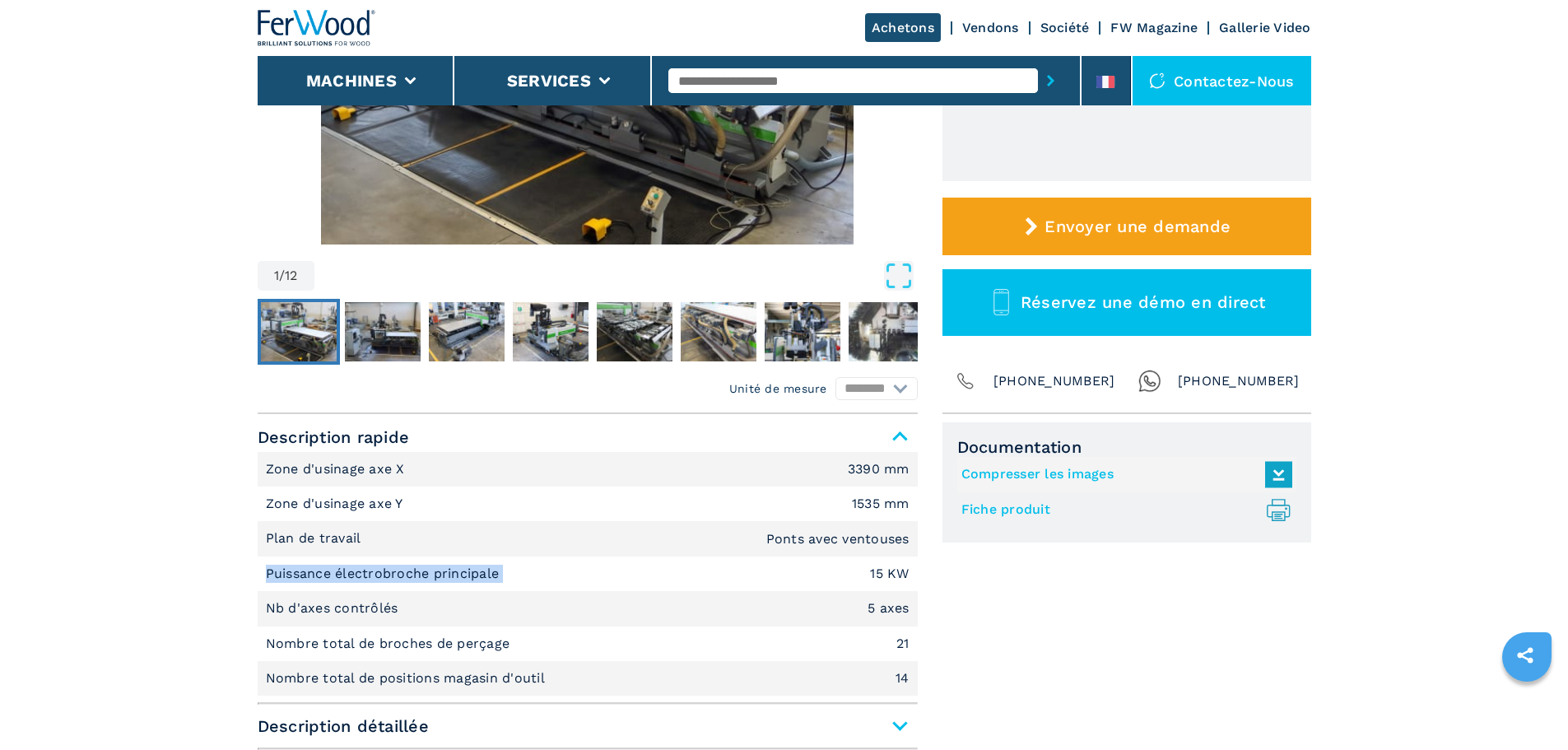
click at [264, 586] on li "Puissance électrobroche principale 15 KW" at bounding box center [587, 573] width 660 height 35
copy p "Puissance électrobroche principale"
click at [428, 554] on li "Plan de travail Ponts avec ventouses" at bounding box center [587, 538] width 660 height 35
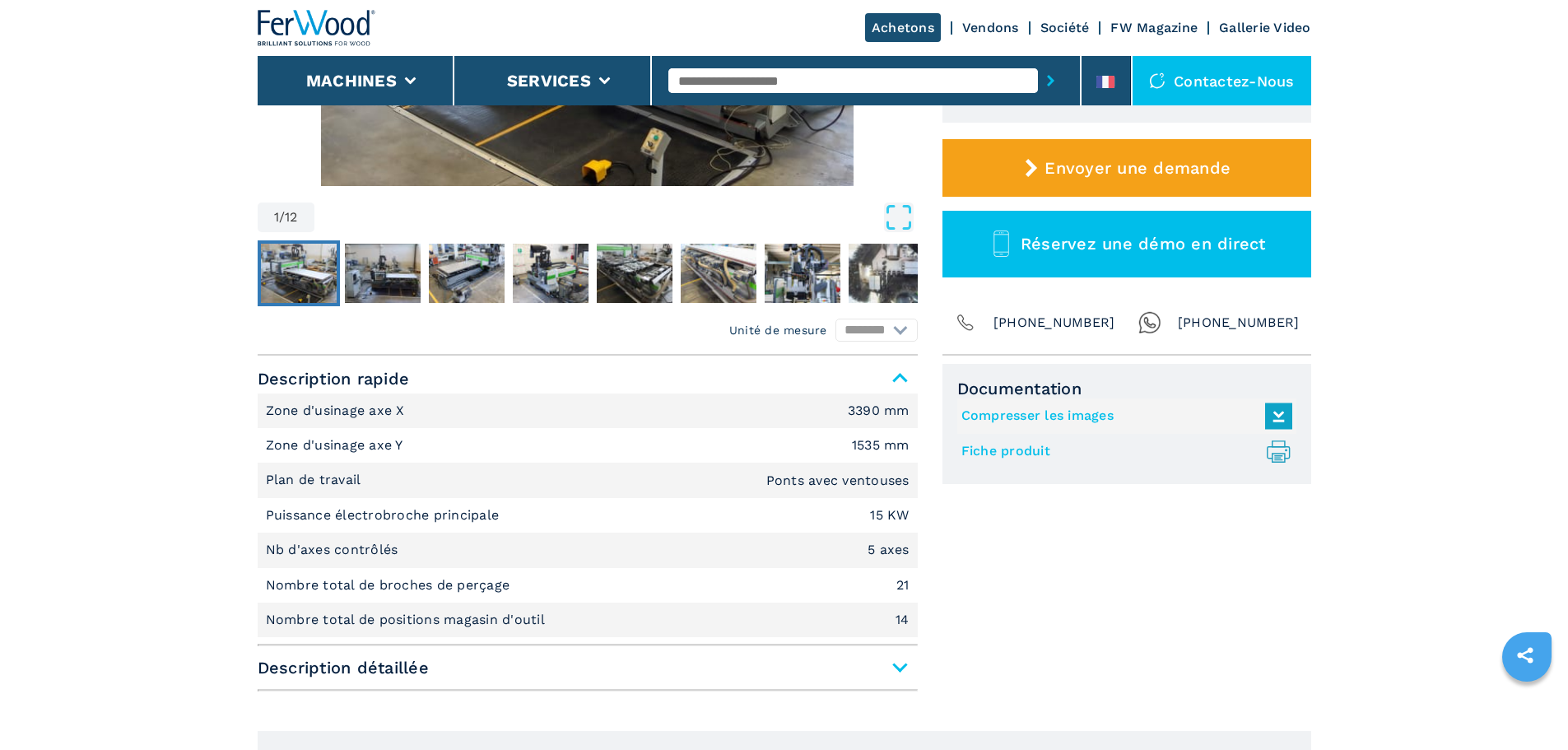
scroll to position [494, 0]
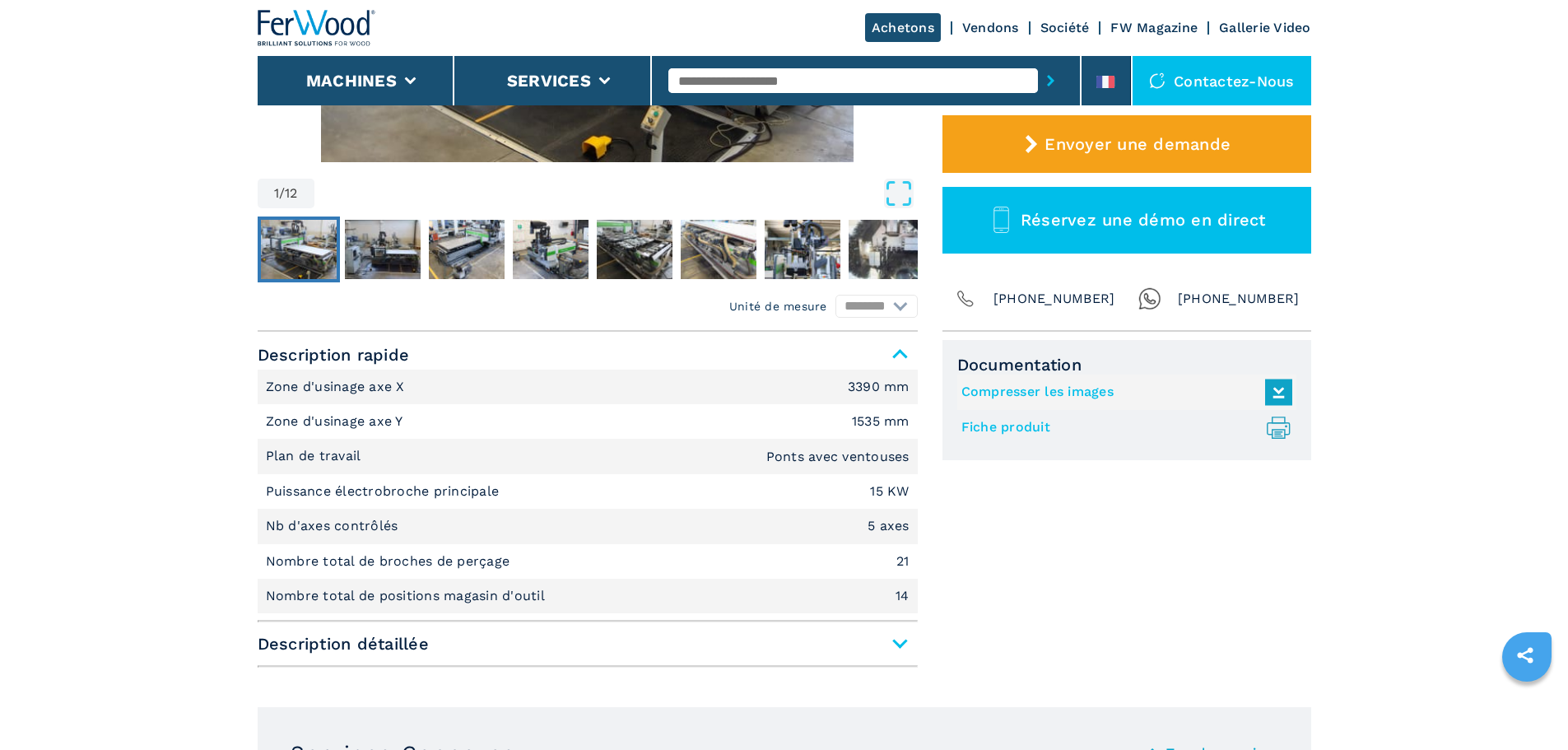
click at [513, 516] on li "Nb d'axes contrôlés 5 axes" at bounding box center [587, 525] width 660 height 35
drag, startPoint x: 439, startPoint y: 542, endPoint x: 242, endPoint y: 530, distance: 197.4
copy p "Nb d'axes contrôlés"
click at [425, 568] on p "Nombre total de broches de perçage" at bounding box center [390, 561] width 249 height 18
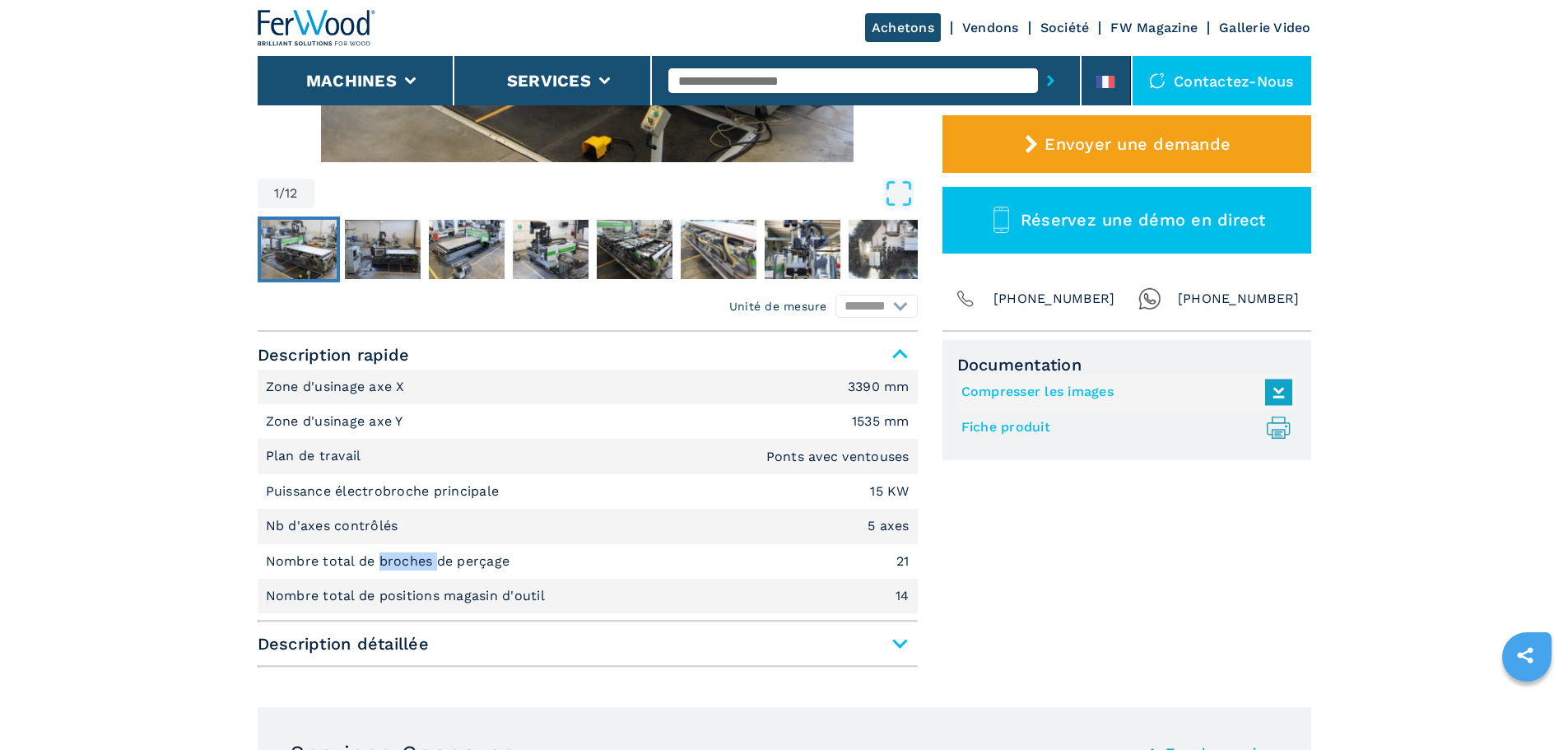
click at [425, 568] on p "Nombre total de broches de perçage" at bounding box center [390, 561] width 249 height 18
copy p "Nombre total de broches de perçage"
click at [506, 601] on p "Nombre total de positions magasin d'outil" at bounding box center [407, 596] width 284 height 18
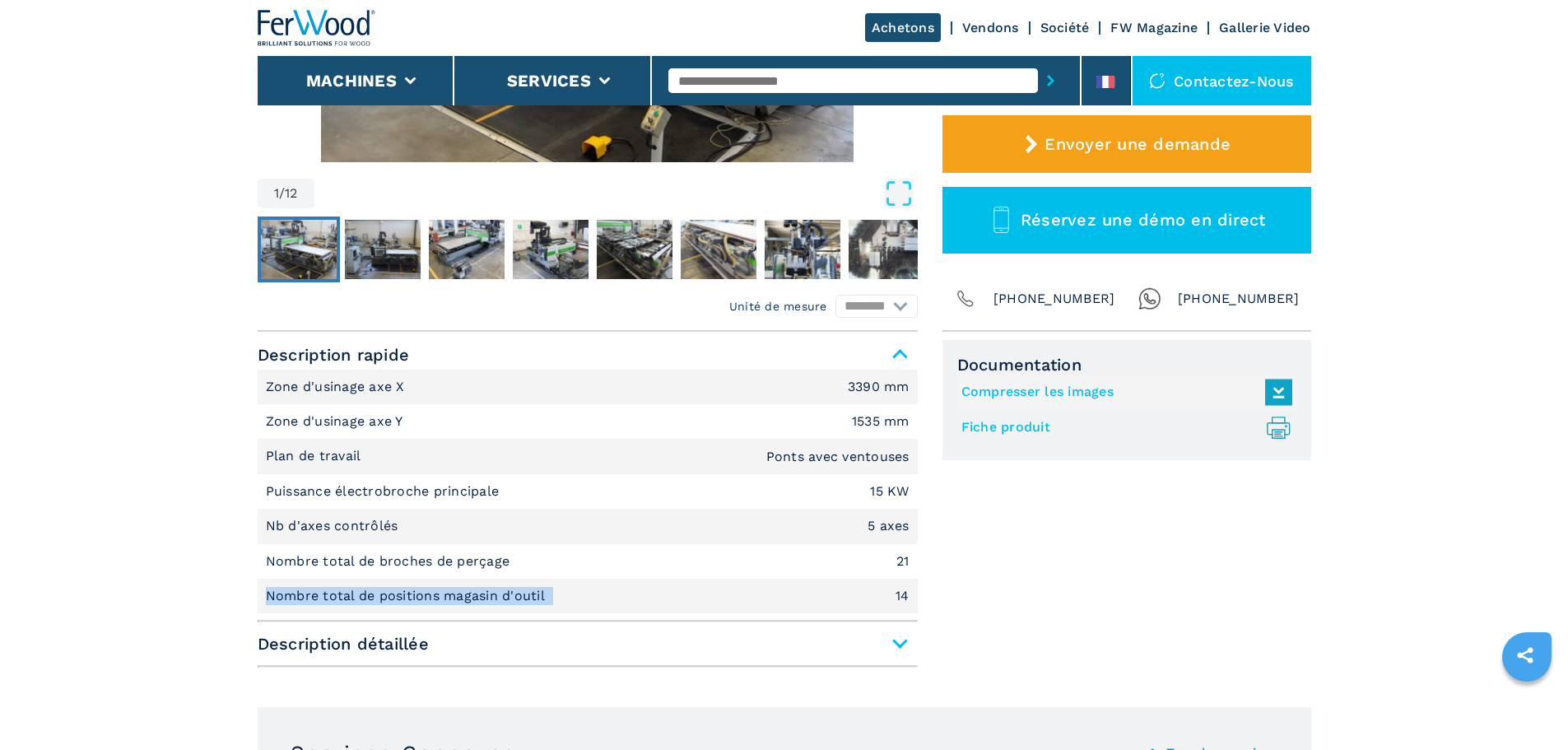
click at [506, 601] on p "Nombre total de positions magasin d'outil" at bounding box center [407, 596] width 284 height 18
copy p "Nombre total de positions magasin d'outil"
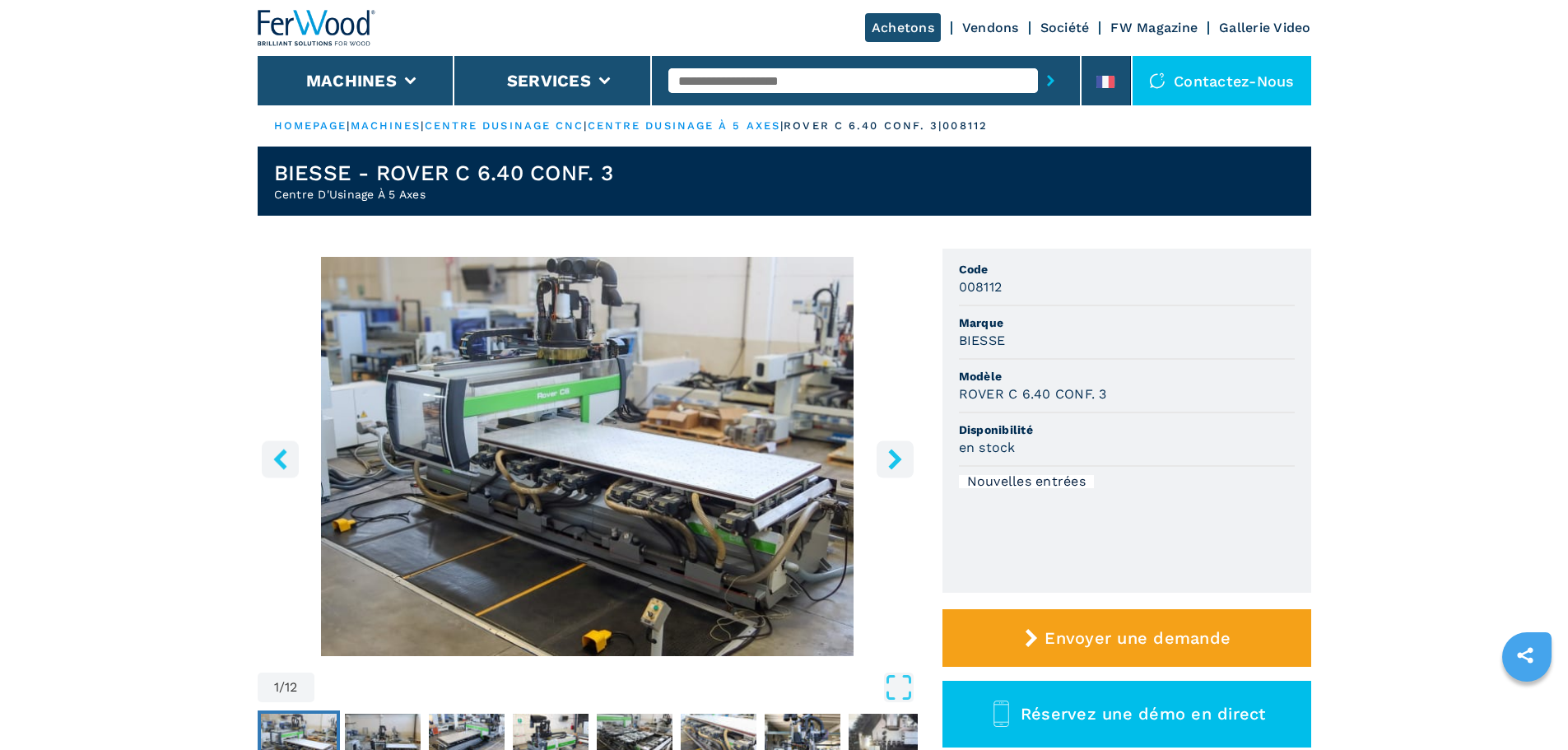
click at [808, 70] on input "text" at bounding box center [853, 80] width 370 height 25
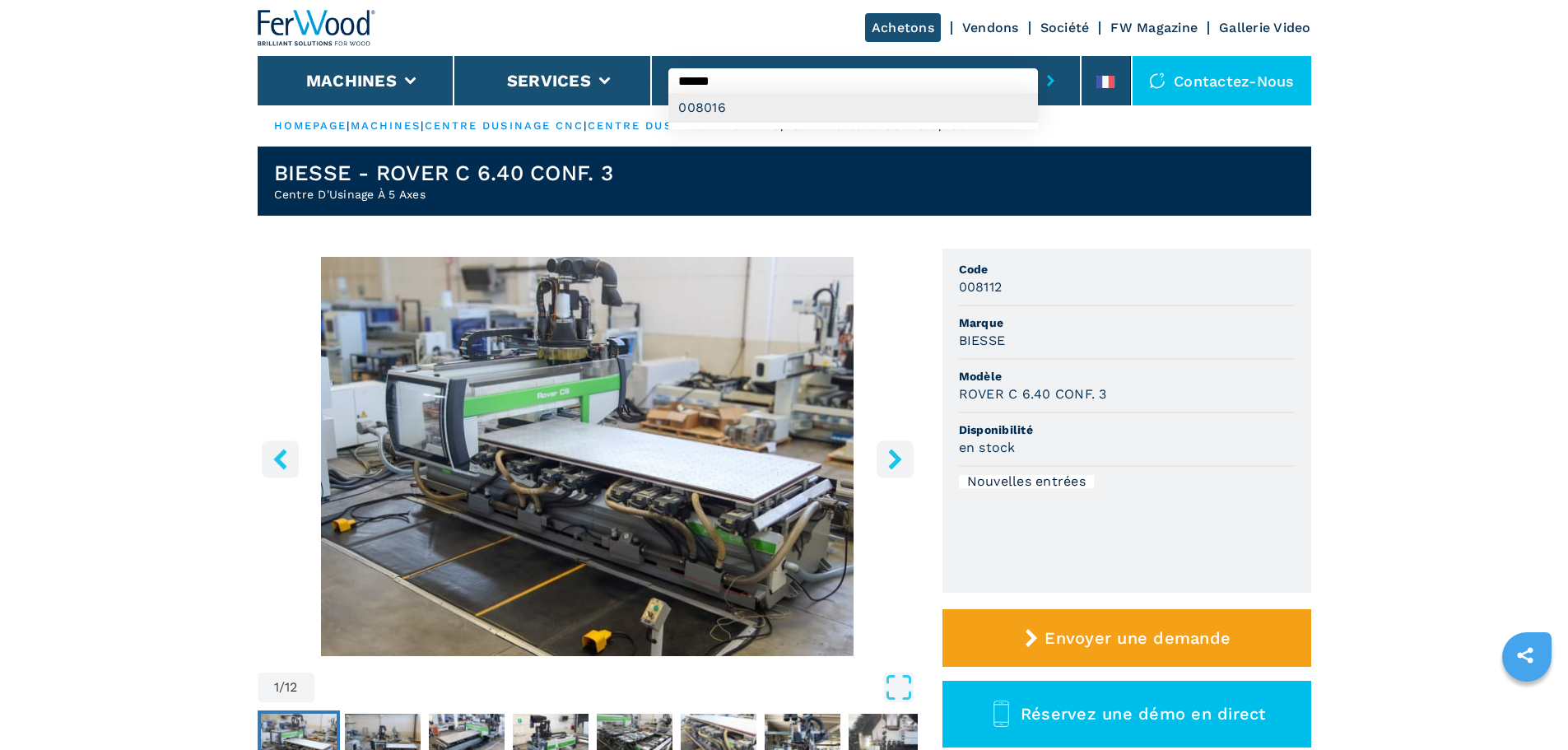
click at [792, 102] on div "008016" at bounding box center [853, 108] width 370 height 30
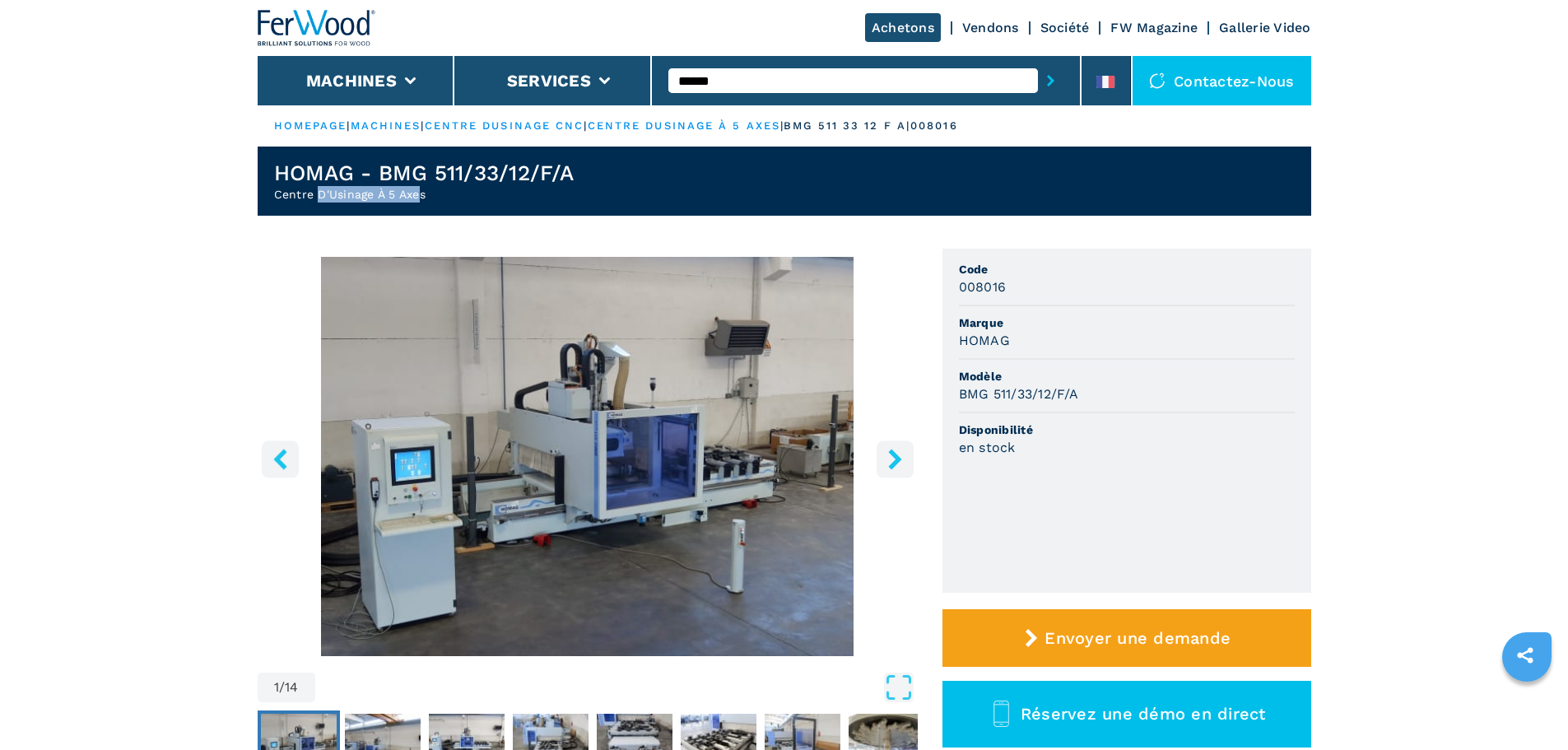
drag, startPoint x: 420, startPoint y: 199, endPoint x: 320, endPoint y: 196, distance: 100.0
click at [320, 196] on h2 "Centre D'Usinage À 5 Axes" at bounding box center [423, 194] width 300 height 16
click at [515, 203] on header "HOMAG - BMG 511/33/12/F/A Centre D'Usinage À 5 Axes" at bounding box center [784, 181] width 1054 height 69
drag, startPoint x: 466, startPoint y: 199, endPoint x: 253, endPoint y: 176, distance: 214.2
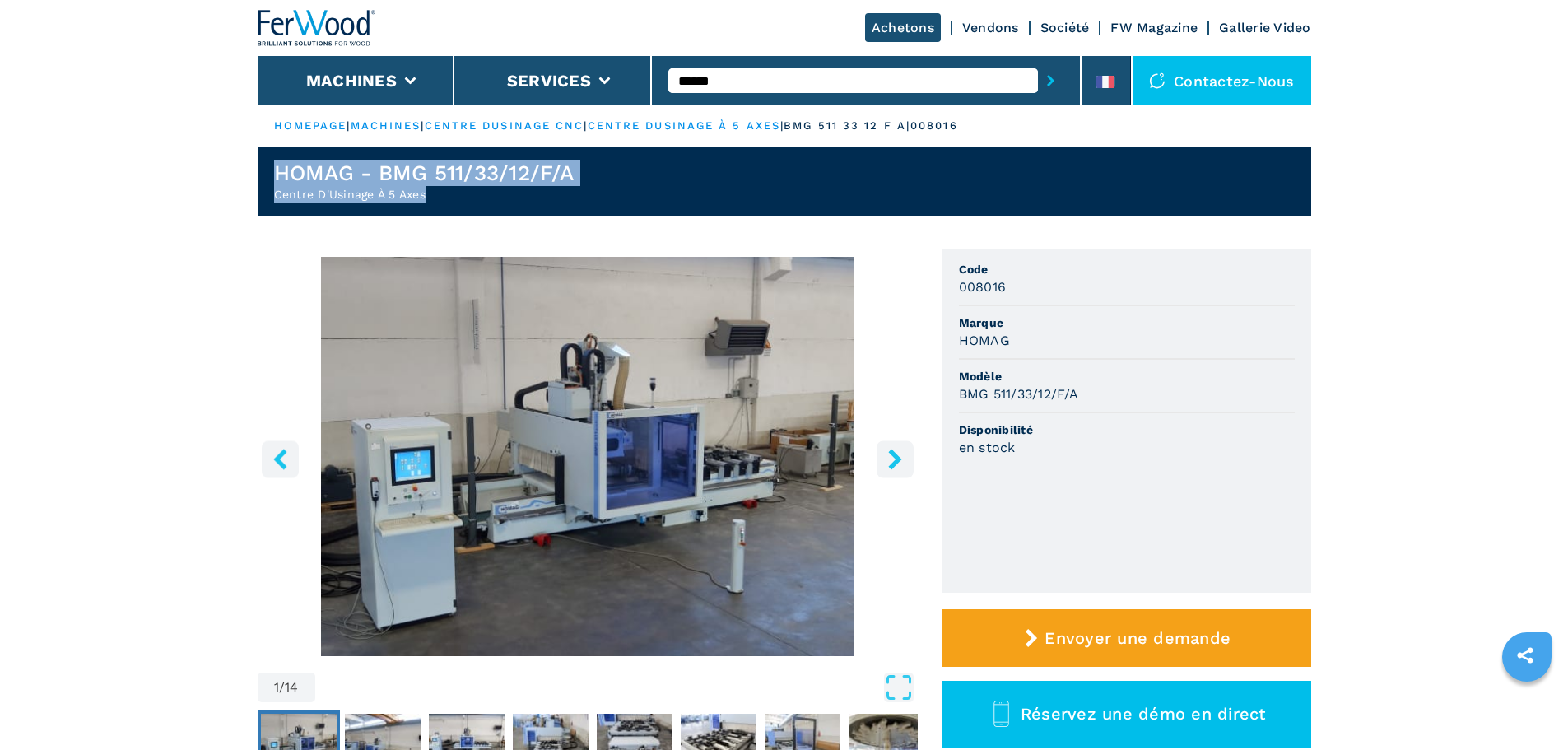
click at [442, 189] on h2 "Centre D'Usinage À 5 Axes" at bounding box center [423, 194] width 300 height 16
drag, startPoint x: 440, startPoint y: 194, endPoint x: 266, endPoint y: 214, distance: 175.1
click at [266, 214] on header "HOMAG - BMG 511/33/12/F/A Centre D'Usinage À 5 Axes" at bounding box center [784, 181] width 1054 height 69
copy h2 "Centre D'Usinage À 5 Axes"
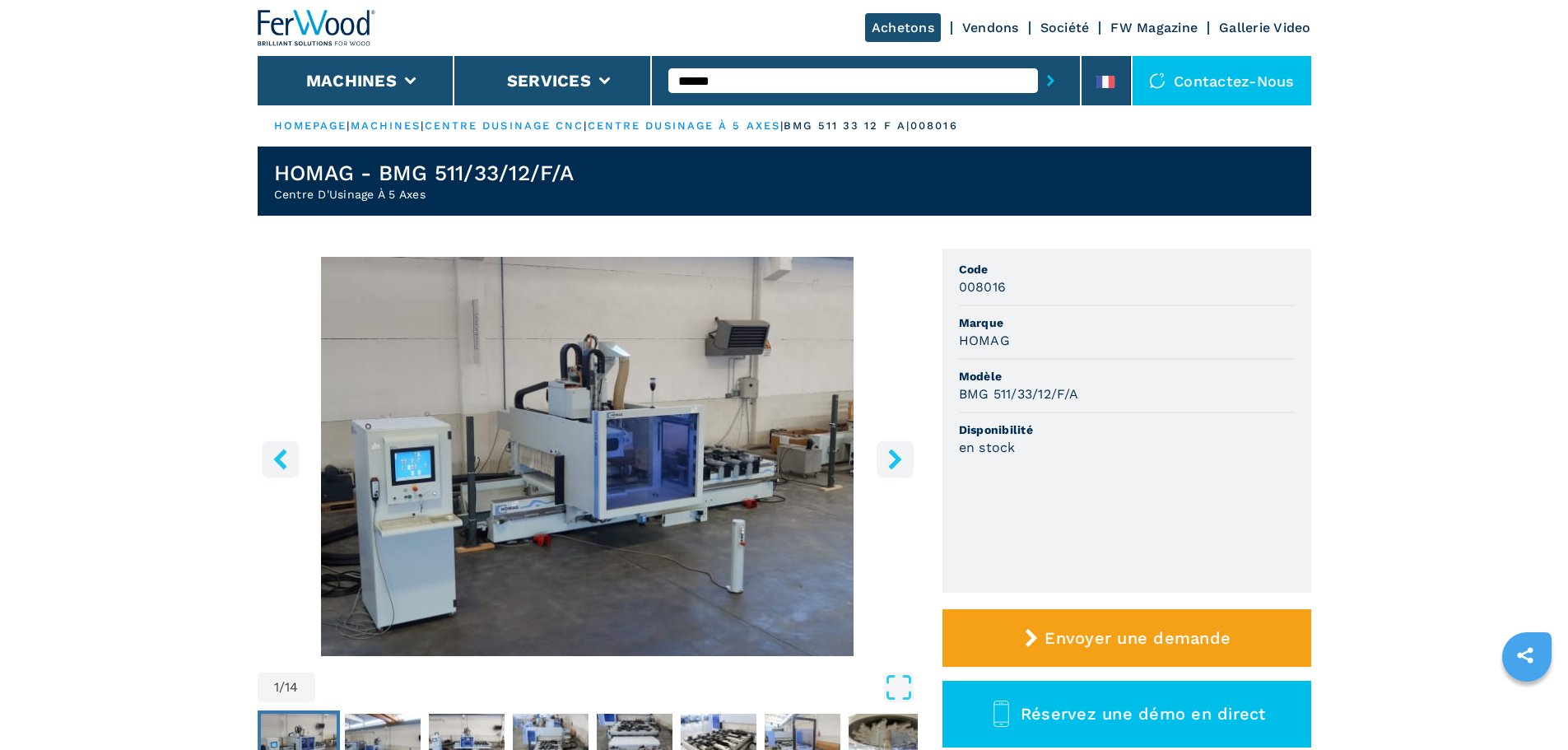
click at [609, 165] on header "HOMAG - BMG 511/33/12/F/A Centre D'Usinage À 5 Axes" at bounding box center [784, 181] width 1054 height 69
drag, startPoint x: 586, startPoint y: 171, endPoint x: 188, endPoint y: 157, distance: 398.2
copy h1 "HOMAG - BMG 511/33/12/F/A"
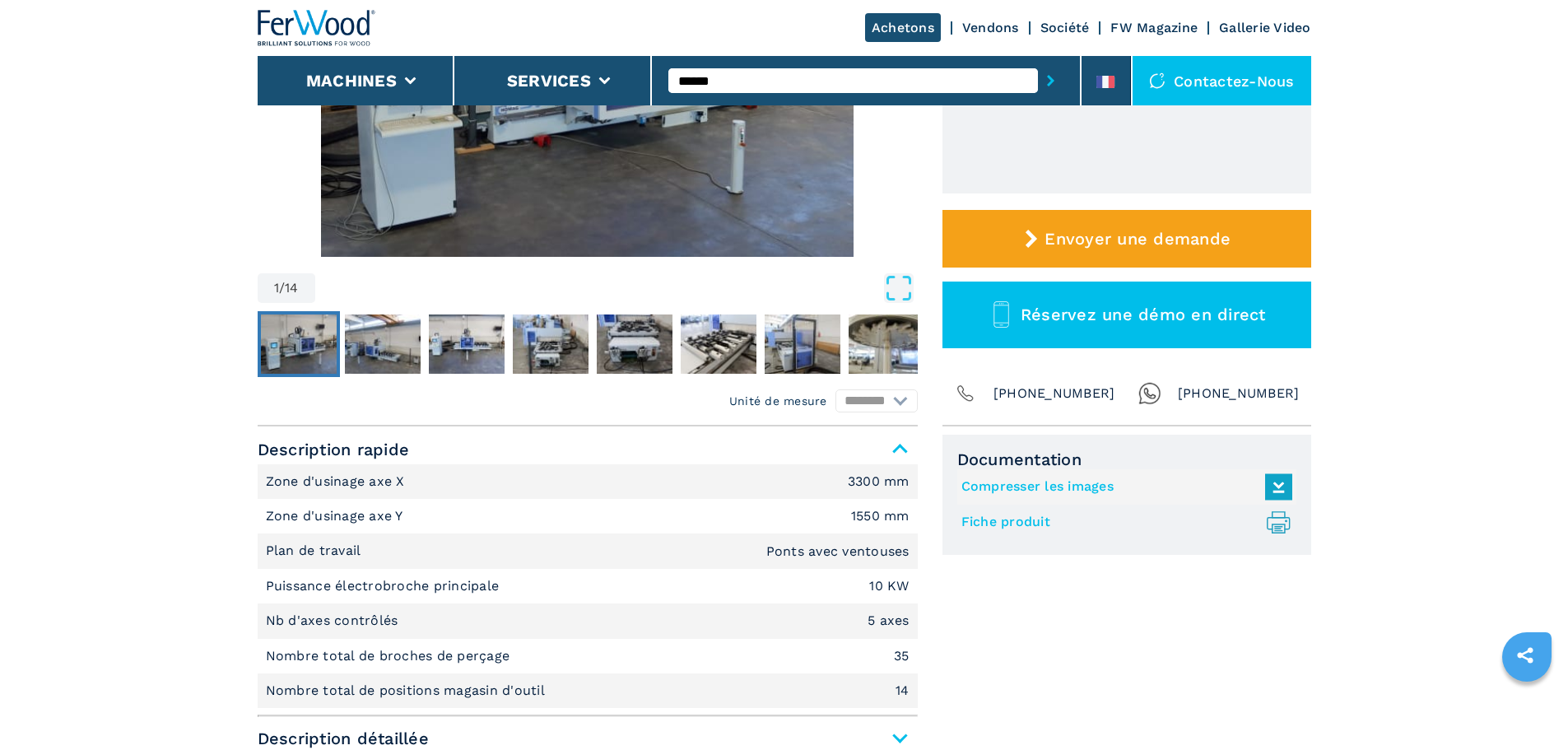
scroll to position [494, 0]
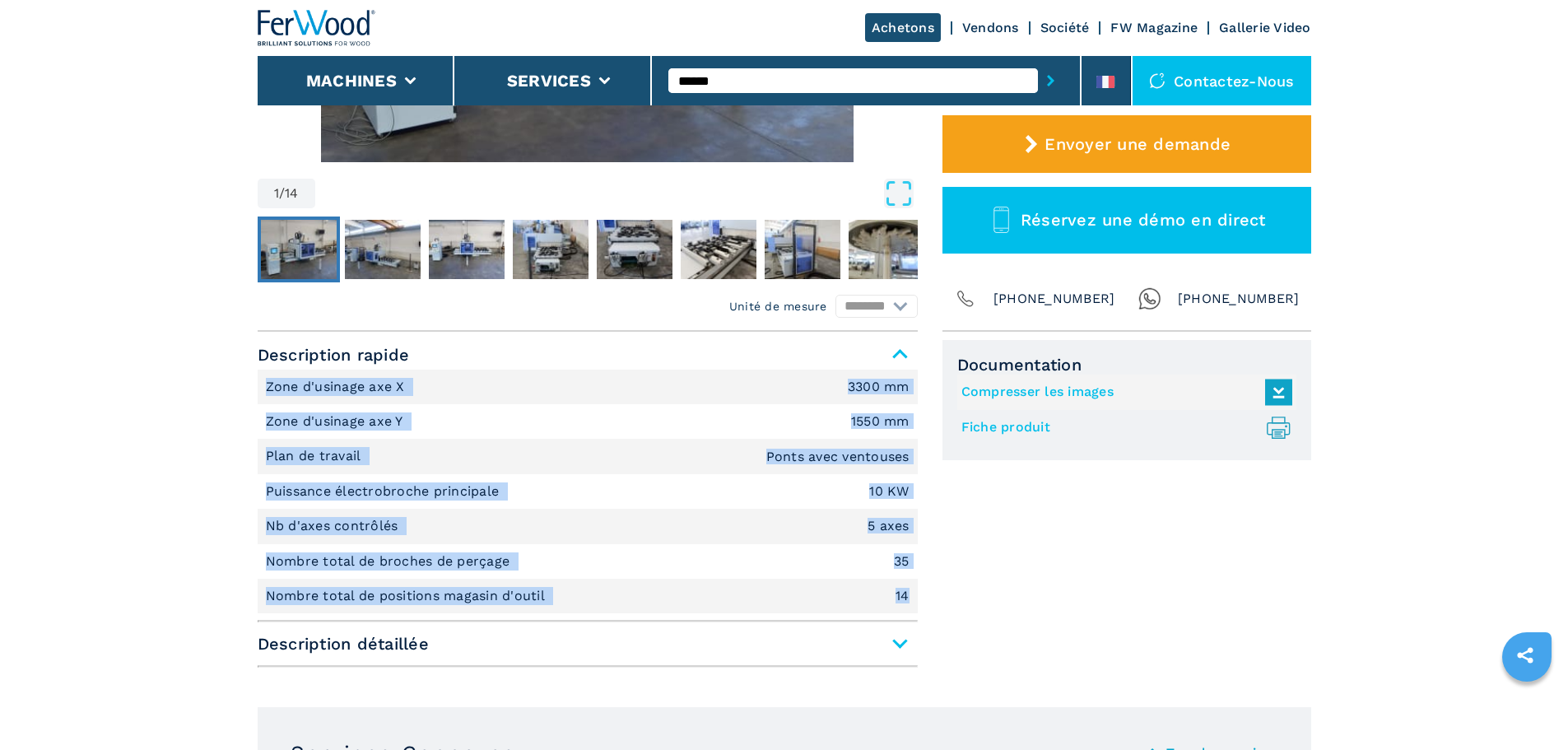
drag, startPoint x: 919, startPoint y: 596, endPoint x: 233, endPoint y: 381, distance: 718.9
copy ul "Zone d'usinage axe X 3300 mm Zone d'usinage axe Y 1550 mm Plan de travail Ponts…"
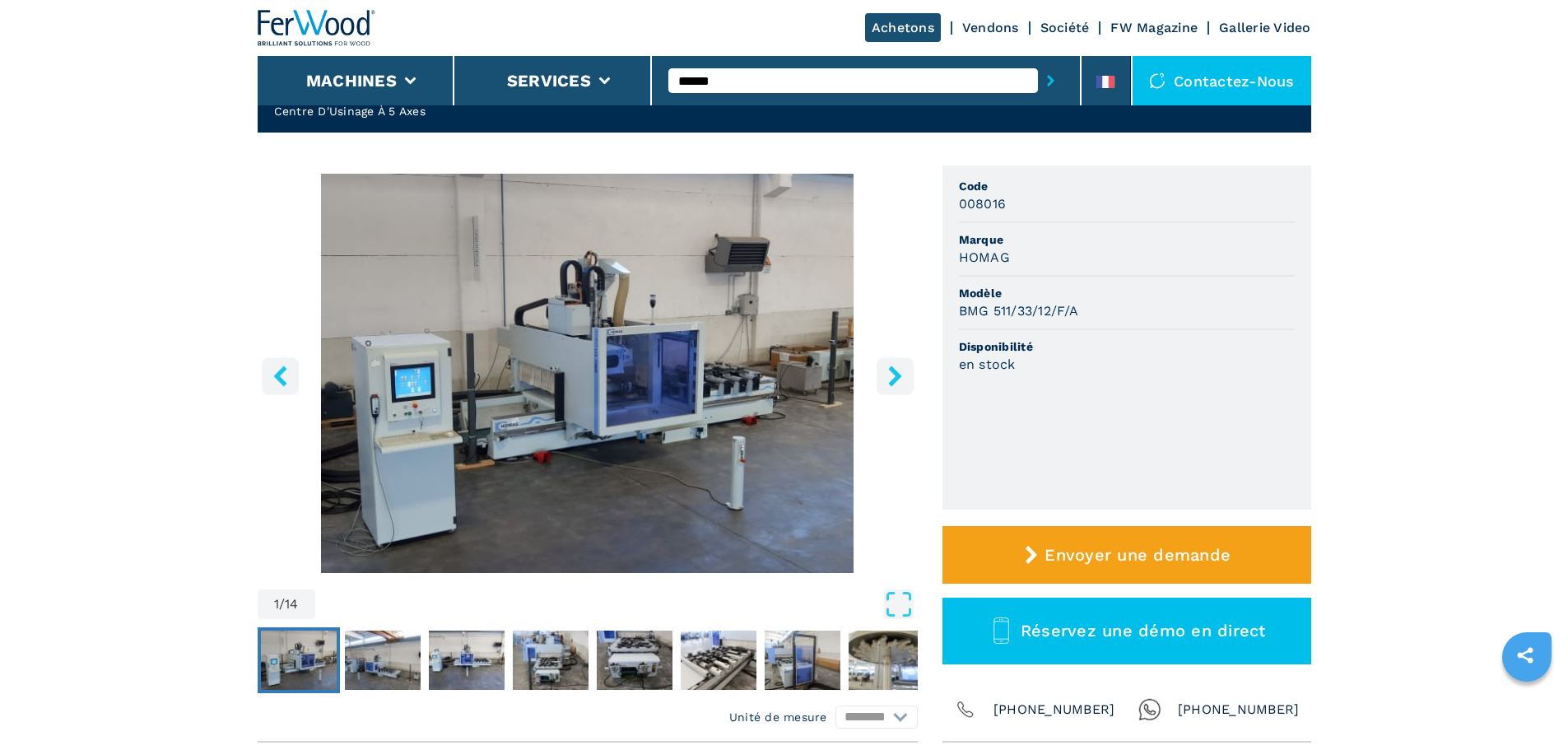
scroll to position [82, 0]
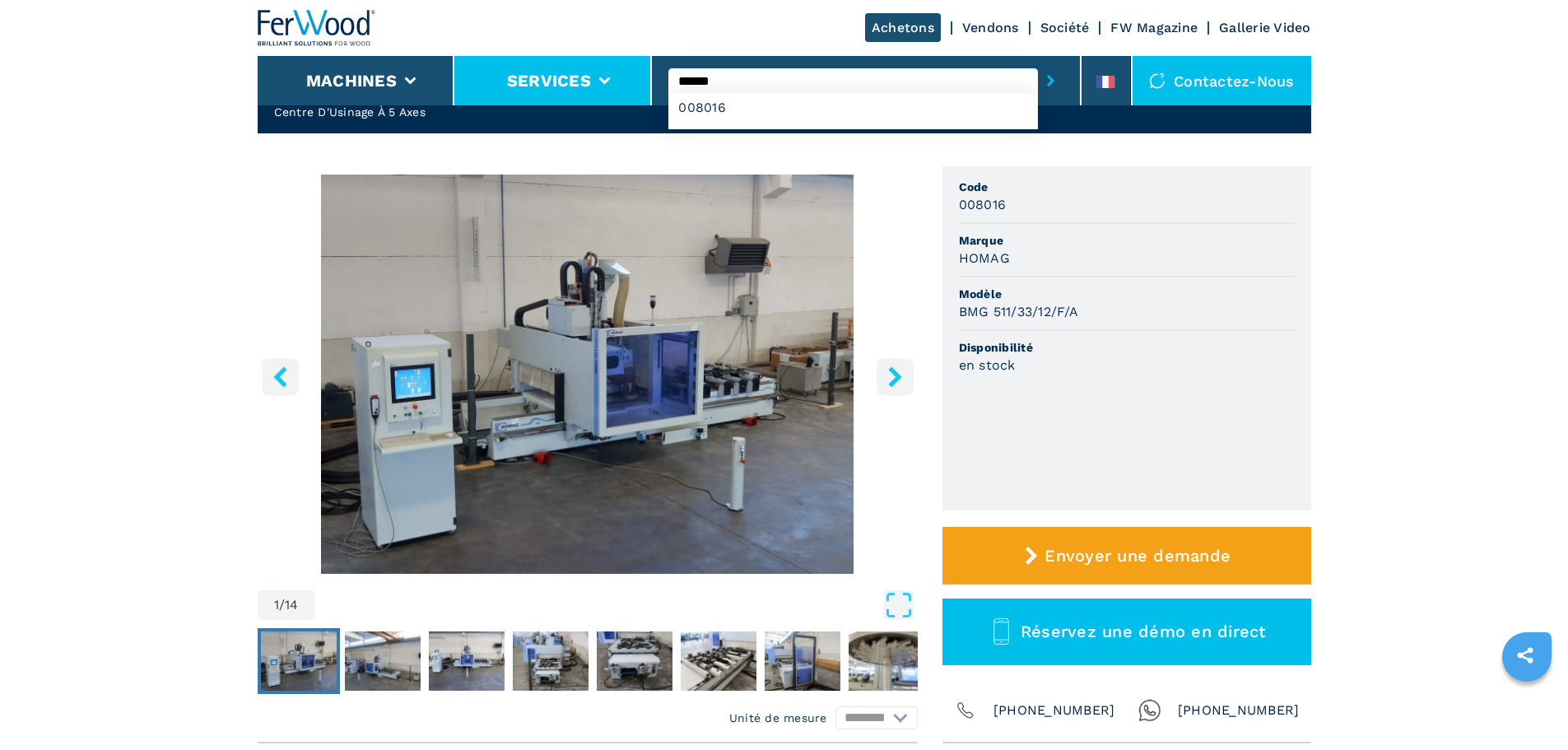
drag, startPoint x: 741, startPoint y: 73, endPoint x: 627, endPoint y: 102, distance: 117.6
click at [627, 102] on div "Achetons Vendons Société FW Magazine Gallerie Video Machines Services ****** 00…" at bounding box center [784, 53] width 1054 height 106
type input "******"
click at [1038, 62] on button "submit-button" at bounding box center [1051, 81] width 26 height 38
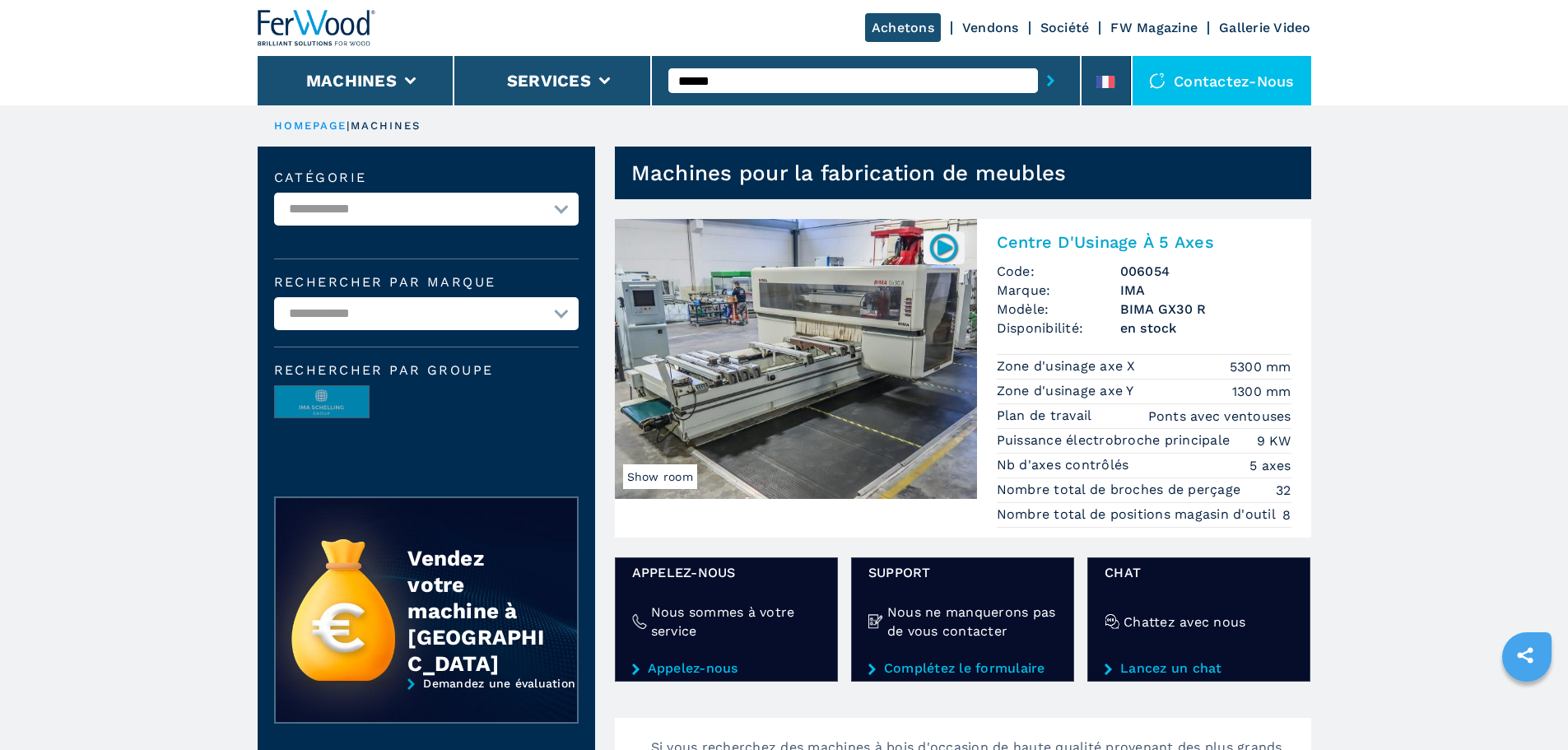
click at [869, 382] on img at bounding box center [796, 359] width 363 height 280
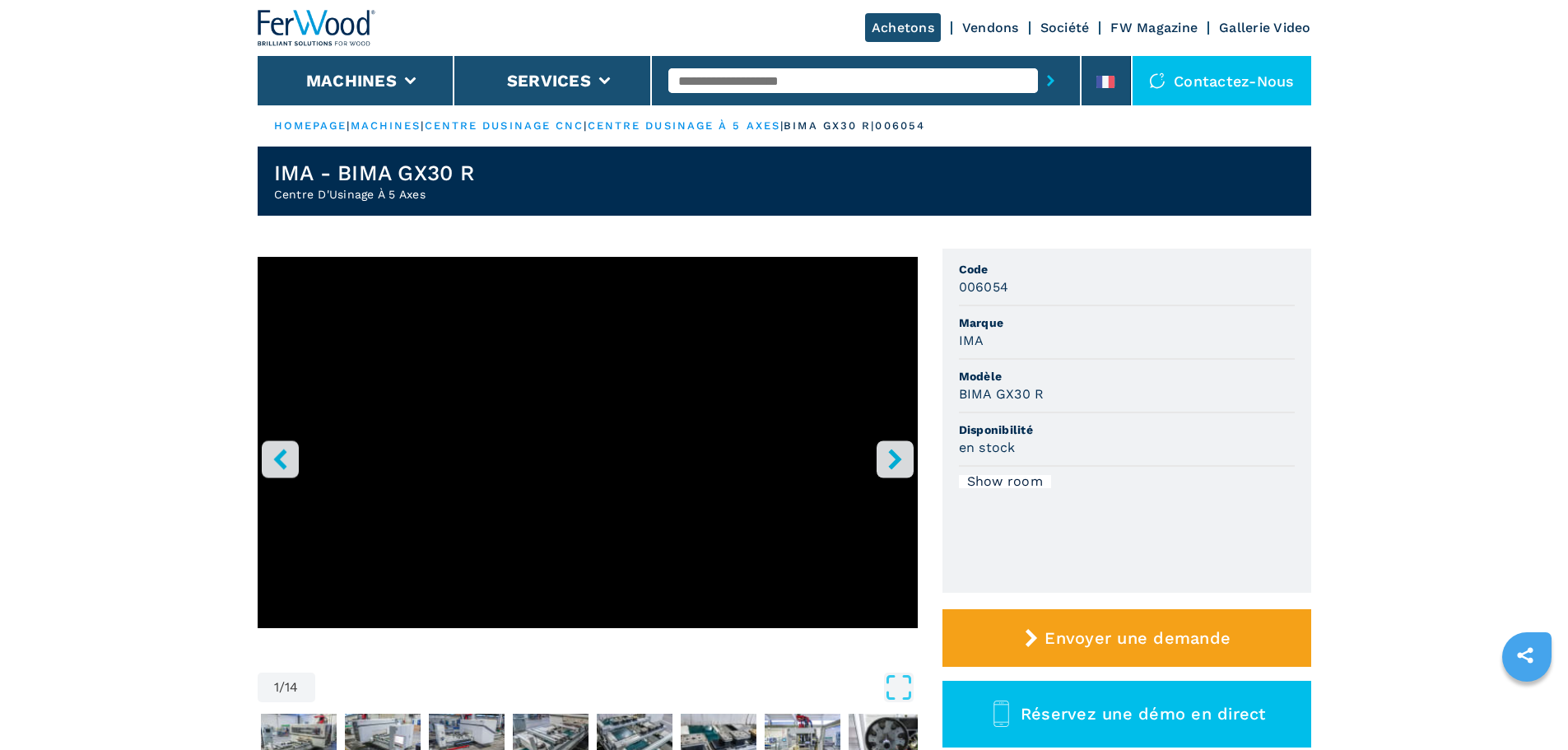
click at [729, 86] on input "text" at bounding box center [853, 80] width 370 height 25
drag, startPoint x: 471, startPoint y: 192, endPoint x: 256, endPoint y: 204, distance: 215.3
copy h2 "Centre D'Usinage À 5 Axes"
click at [489, 186] on header "IMA - BIMA GX30 R Centre D'Usinage À 5 Axes" at bounding box center [784, 181] width 1054 height 69
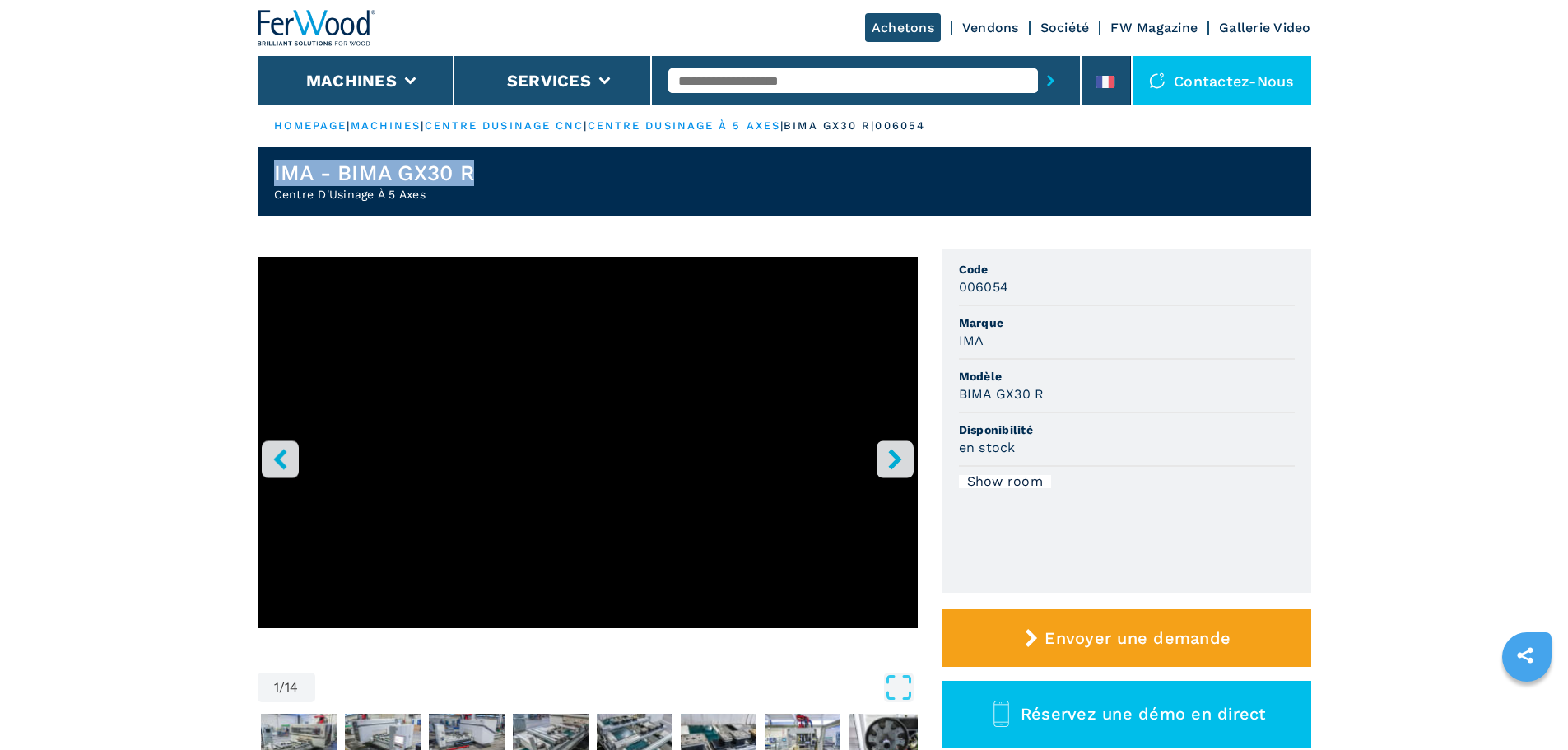
drag, startPoint x: 491, startPoint y: 177, endPoint x: 234, endPoint y: 163, distance: 257.4
copy h1 "IMA - BIMA GX30 R"
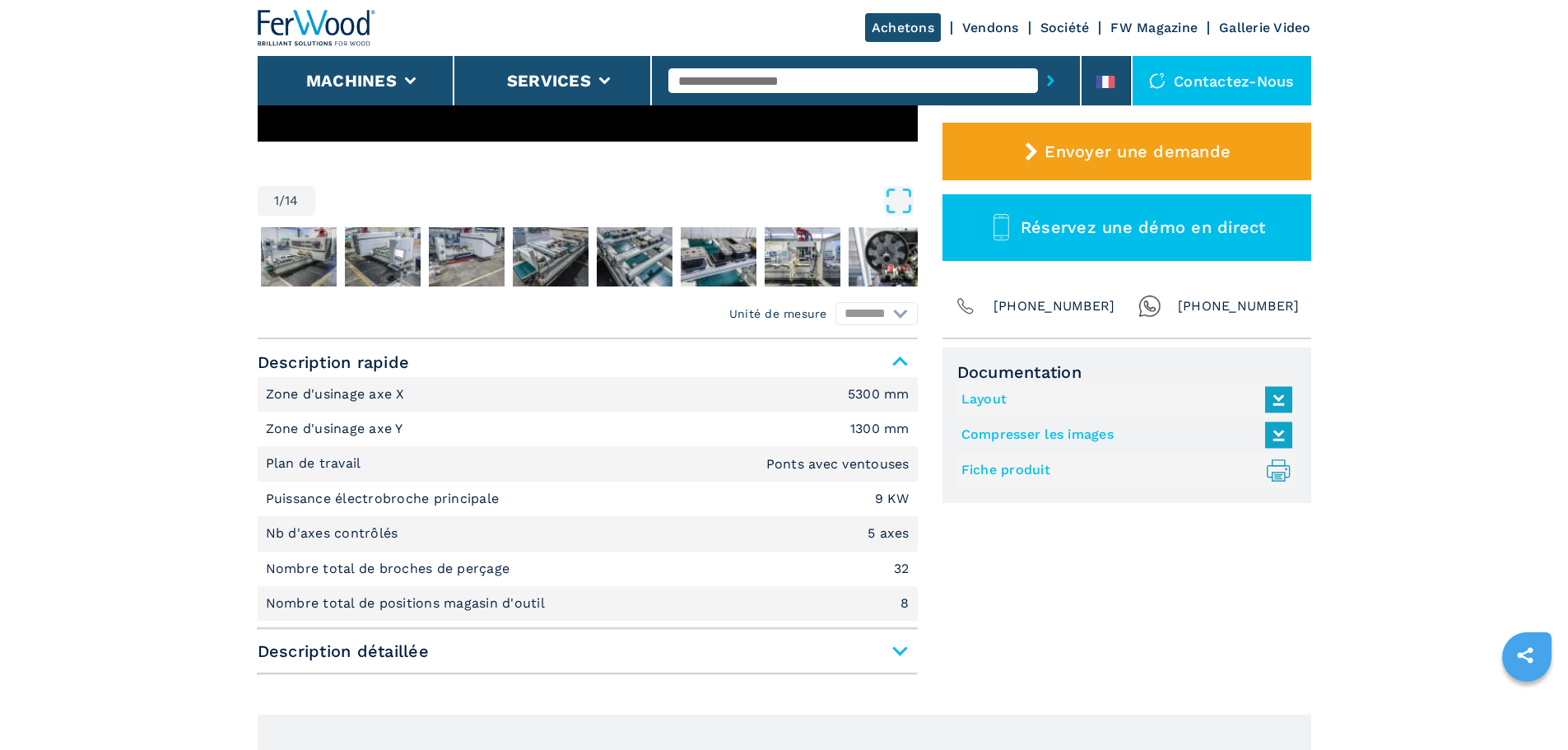
scroll to position [494, 0]
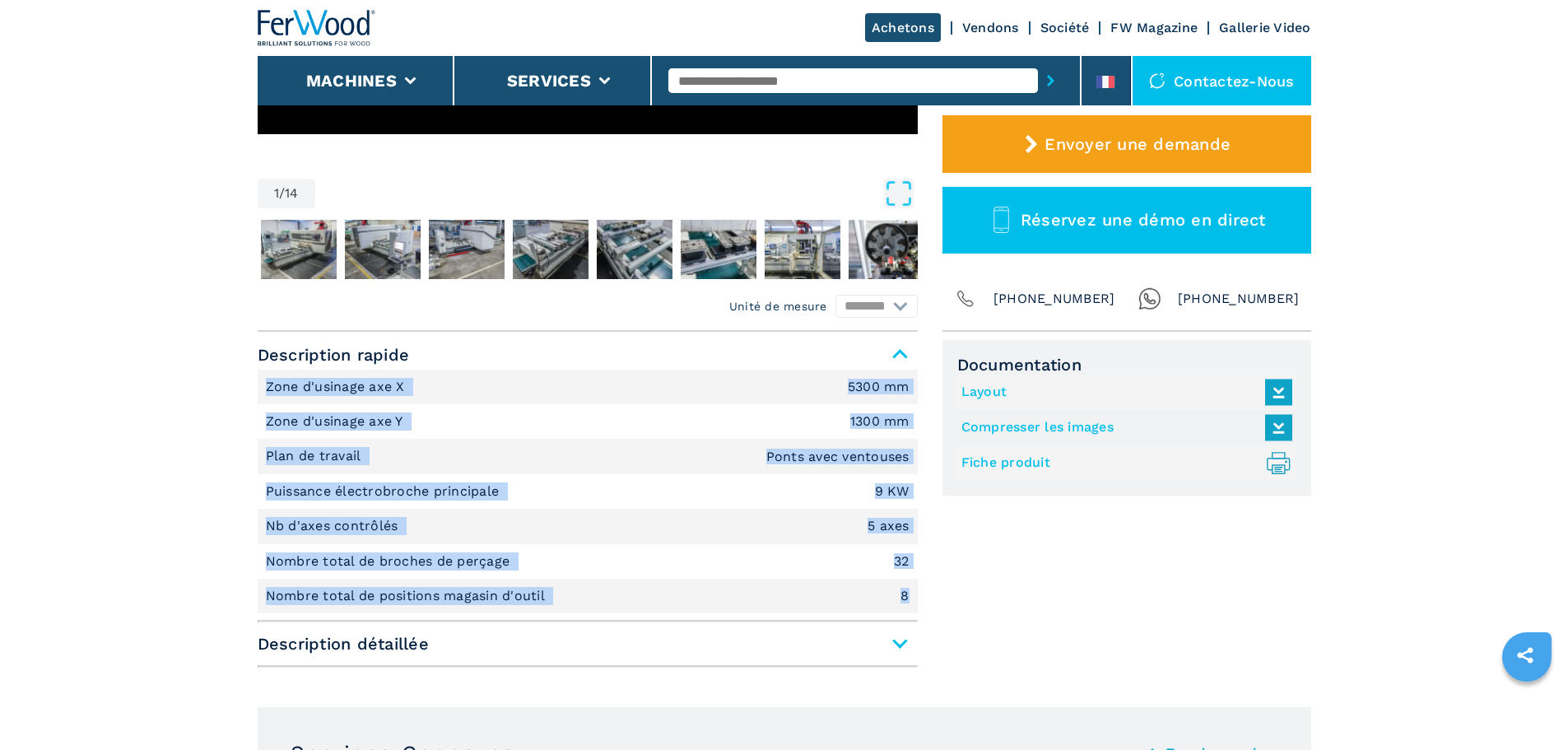
drag, startPoint x: 912, startPoint y: 599, endPoint x: 234, endPoint y: 386, distance: 710.7
copy ul "Zone d'usinage axe X 5300 mm Zone d'usinage axe Y 1300 mm Plan de travail Ponts…"
click at [417, 434] on li "Zone d'usinage axe Y 1300 mm" at bounding box center [587, 421] width 660 height 35
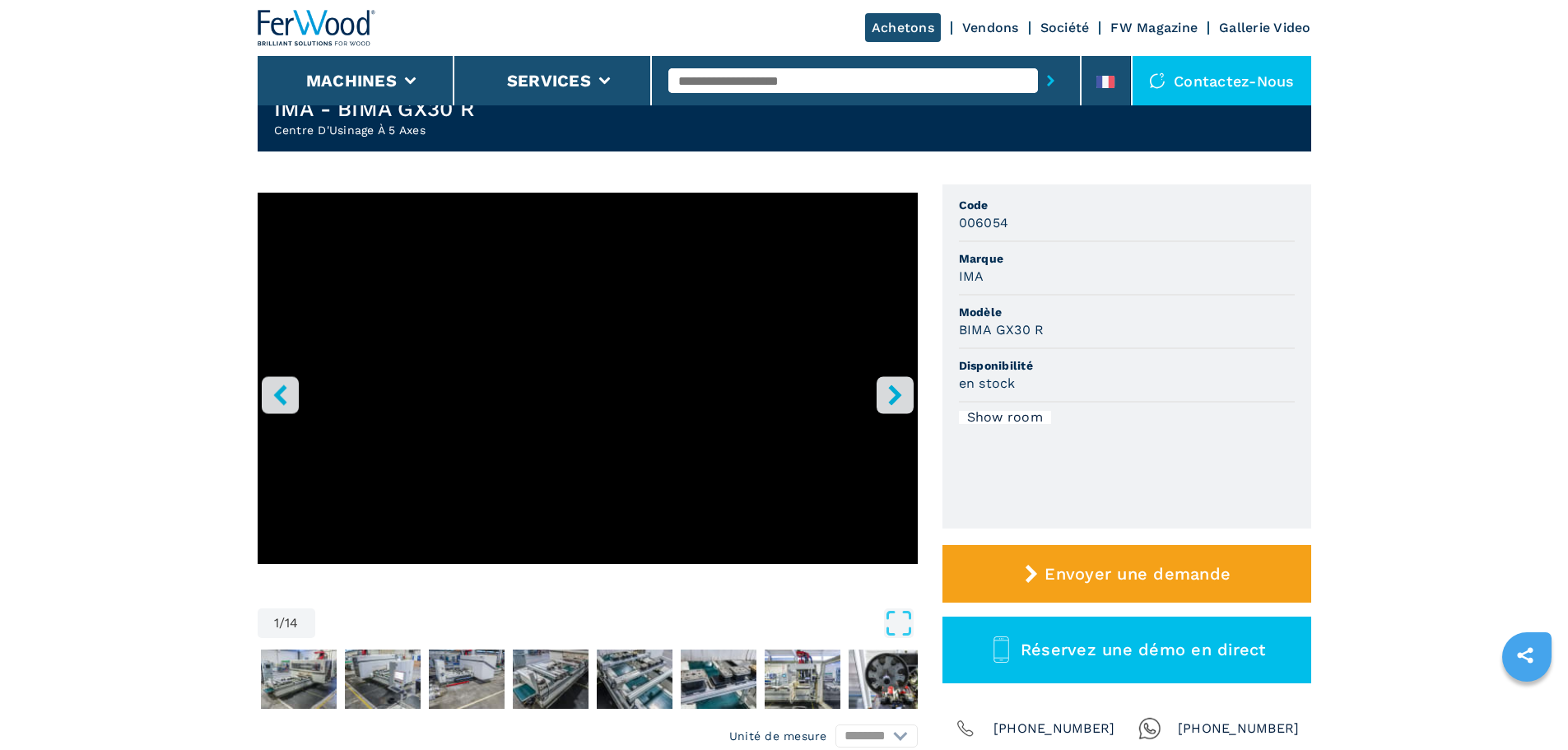
scroll to position [0, 0]
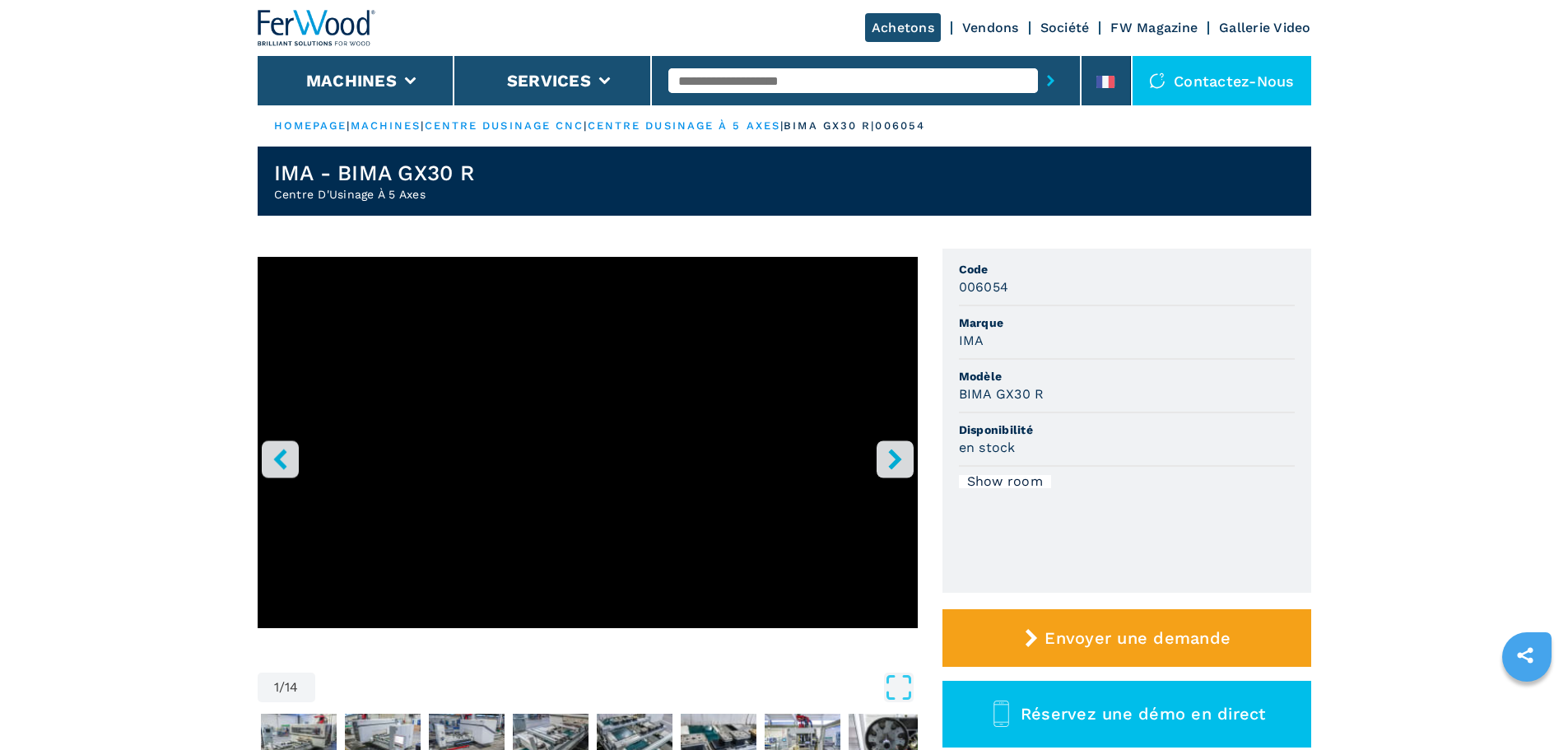
click at [780, 82] on input "text" at bounding box center [853, 80] width 370 height 25
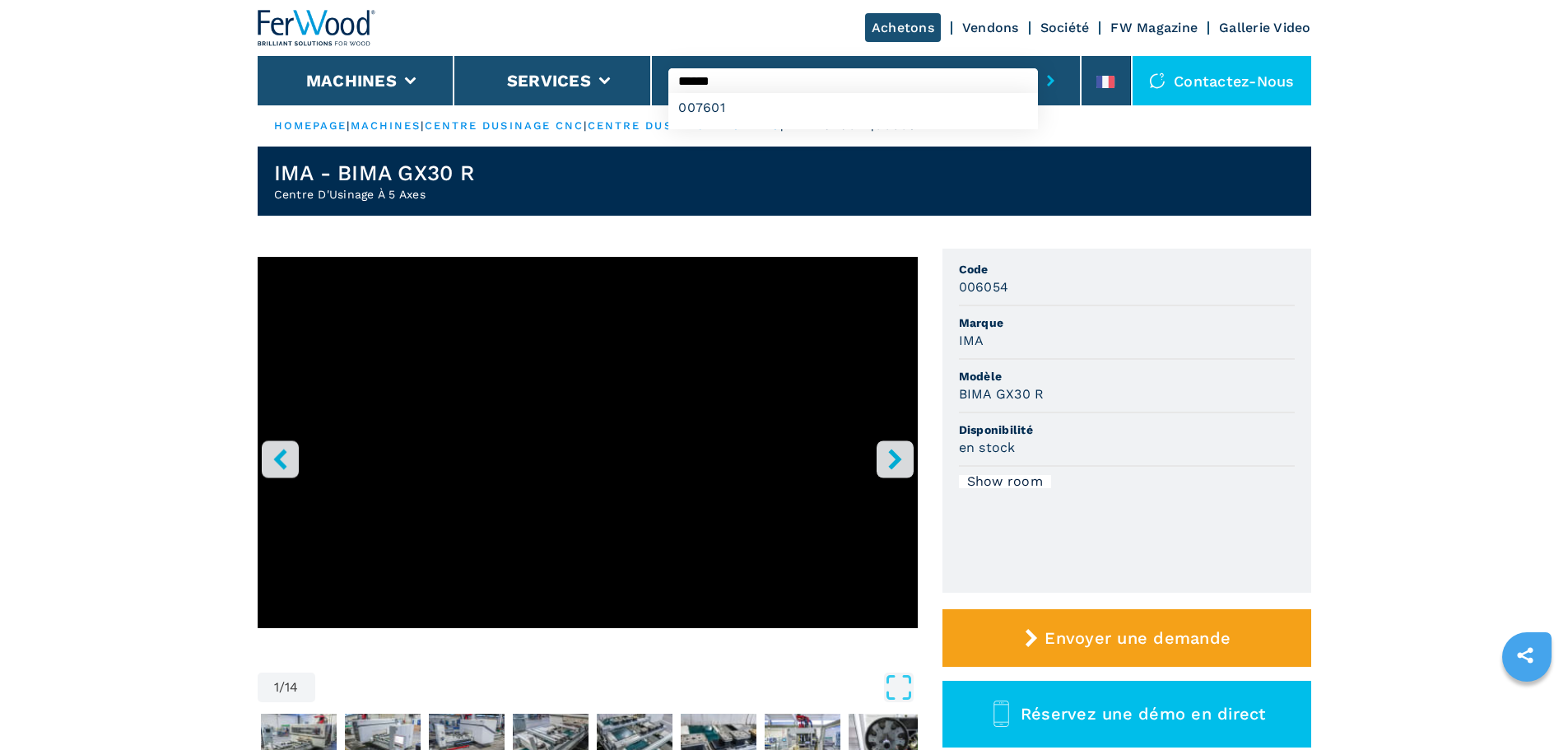
type input "******"
click at [1038, 62] on button "submit-button" at bounding box center [1051, 81] width 26 height 38
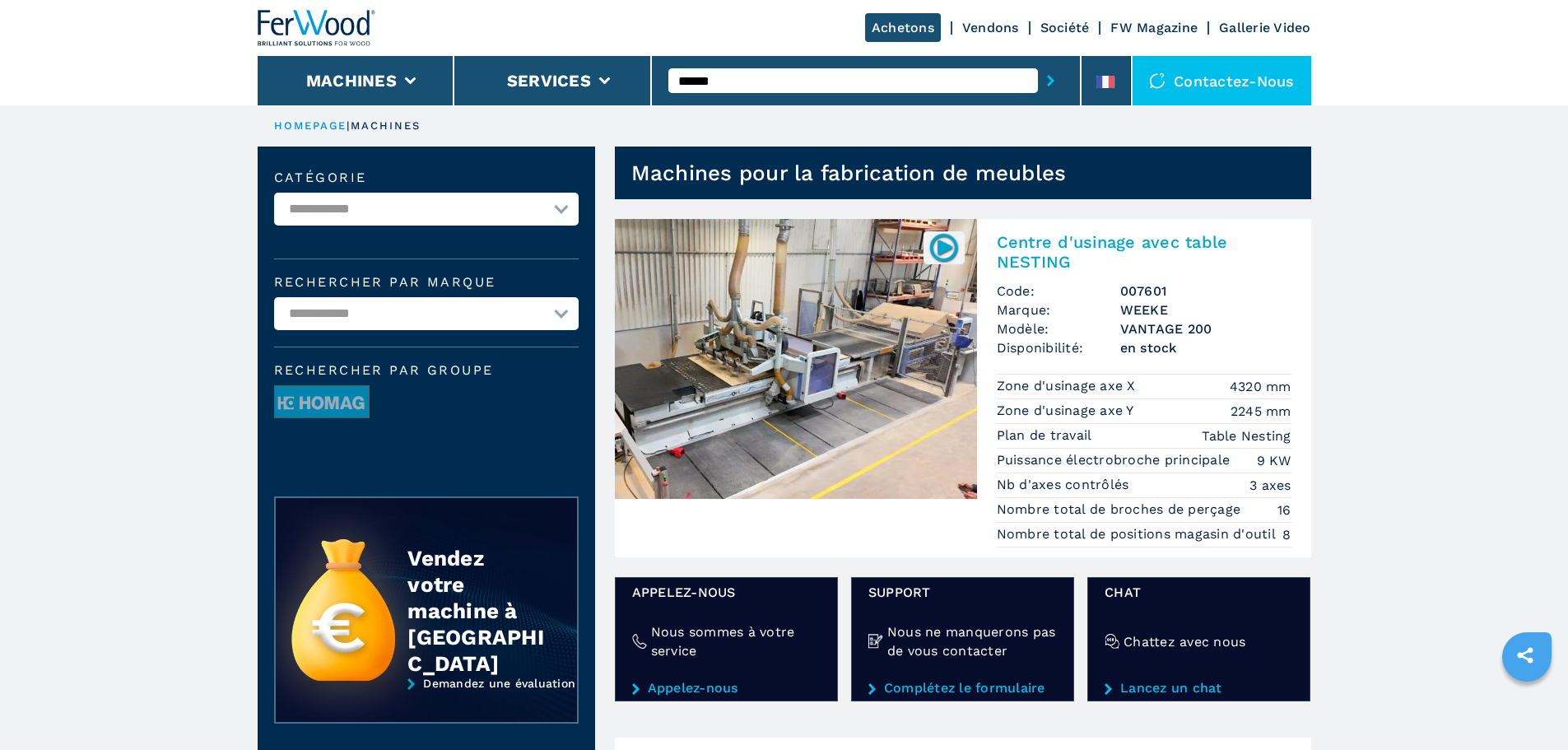
click at [943, 279] on img at bounding box center [796, 359] width 363 height 280
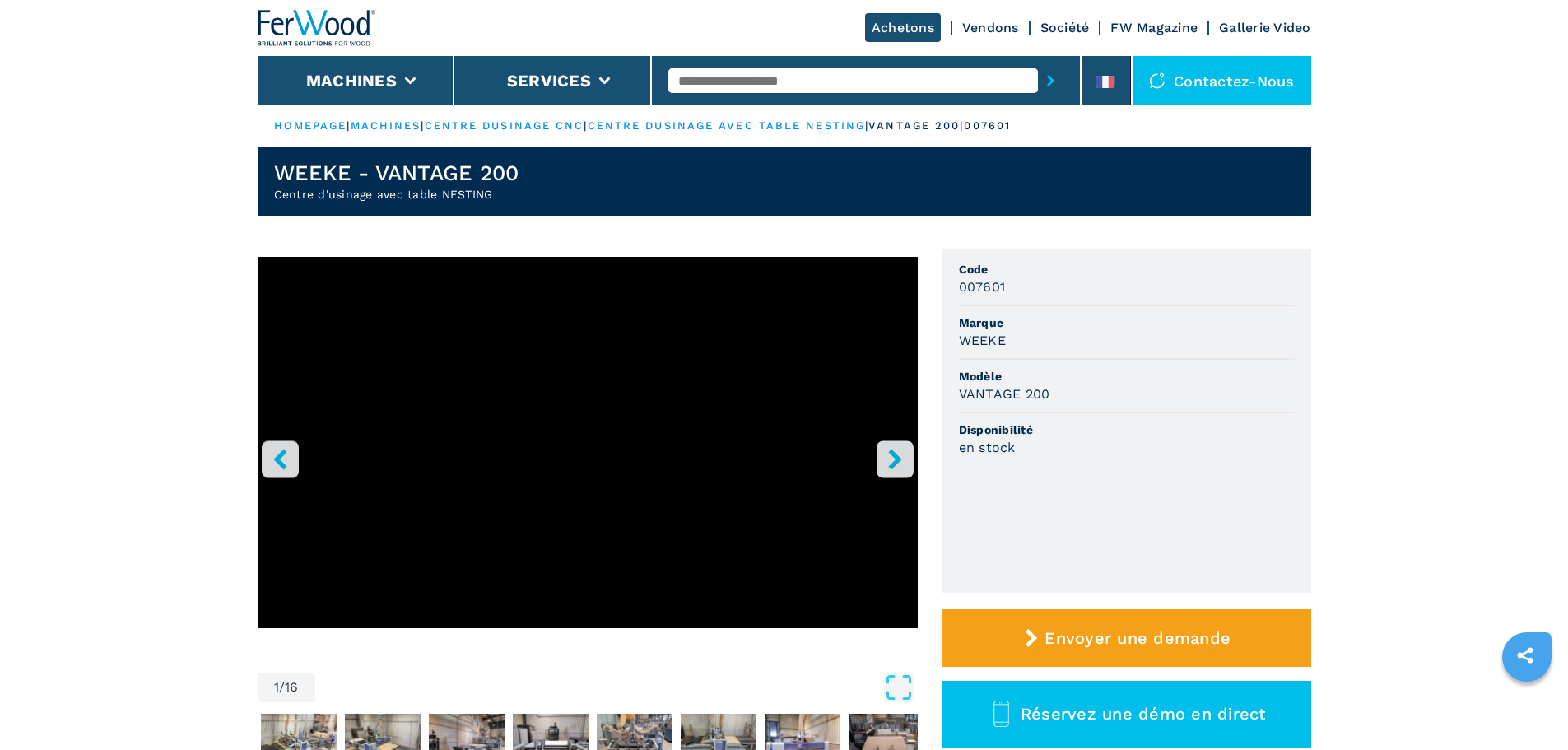
drag, startPoint x: 488, startPoint y: 191, endPoint x: 233, endPoint y: 216, distance: 256.2
click at [439, 152] on header "WEEKE - VANTAGE 200 Centre d'usinage avec table NESTING" at bounding box center [784, 181] width 1054 height 69
drag, startPoint x: 514, startPoint y: 197, endPoint x: 183, endPoint y: 201, distance: 331.0
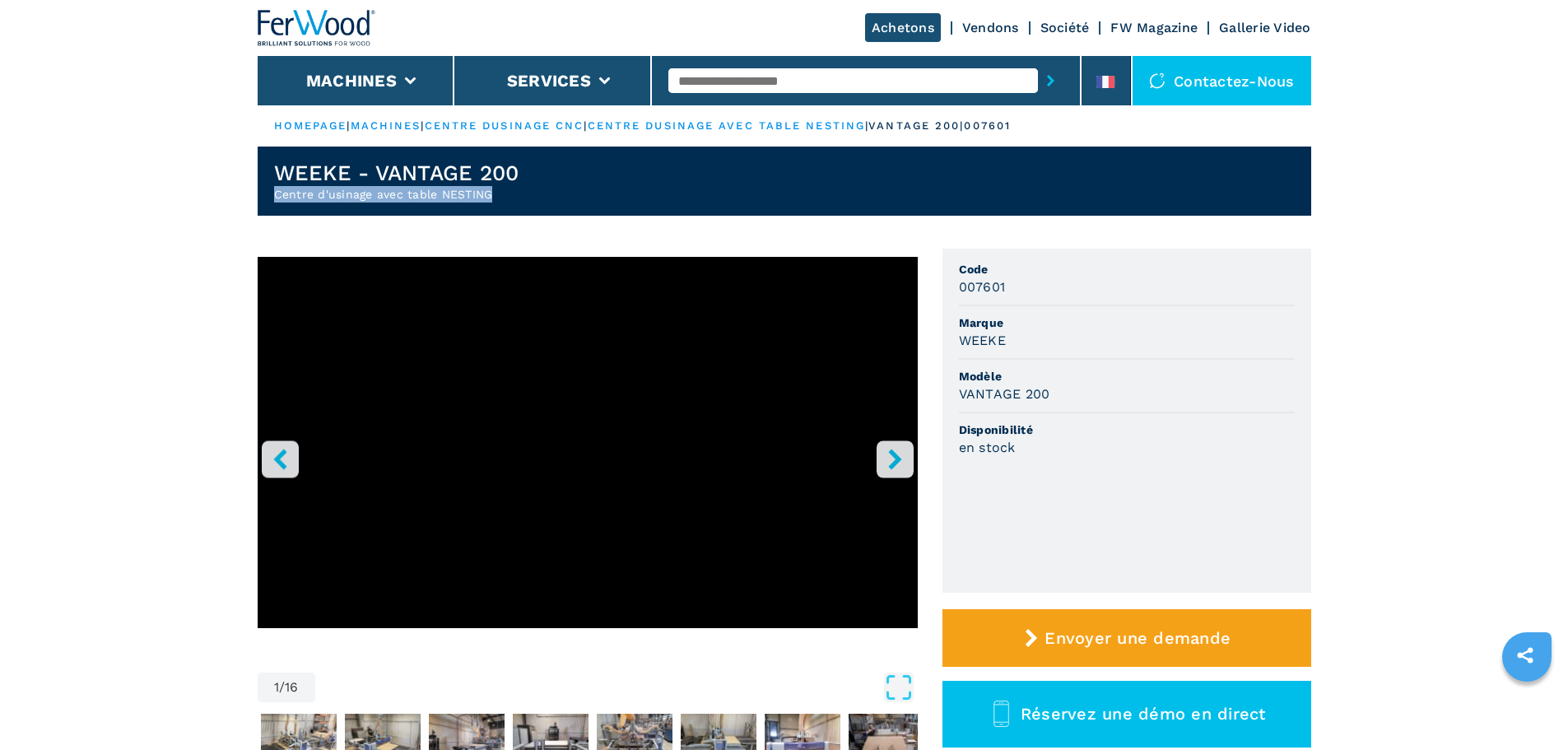
copy h2 "Centre d'usinage avec table NESTING"
drag, startPoint x: 535, startPoint y: 175, endPoint x: 101, endPoint y: 166, distance: 434.1
copy h1 "WEEKE - VANTAGE 200"
click at [504, 176] on h1 "WEEKE - VANTAGE 200" at bounding box center [396, 173] width 246 height 26
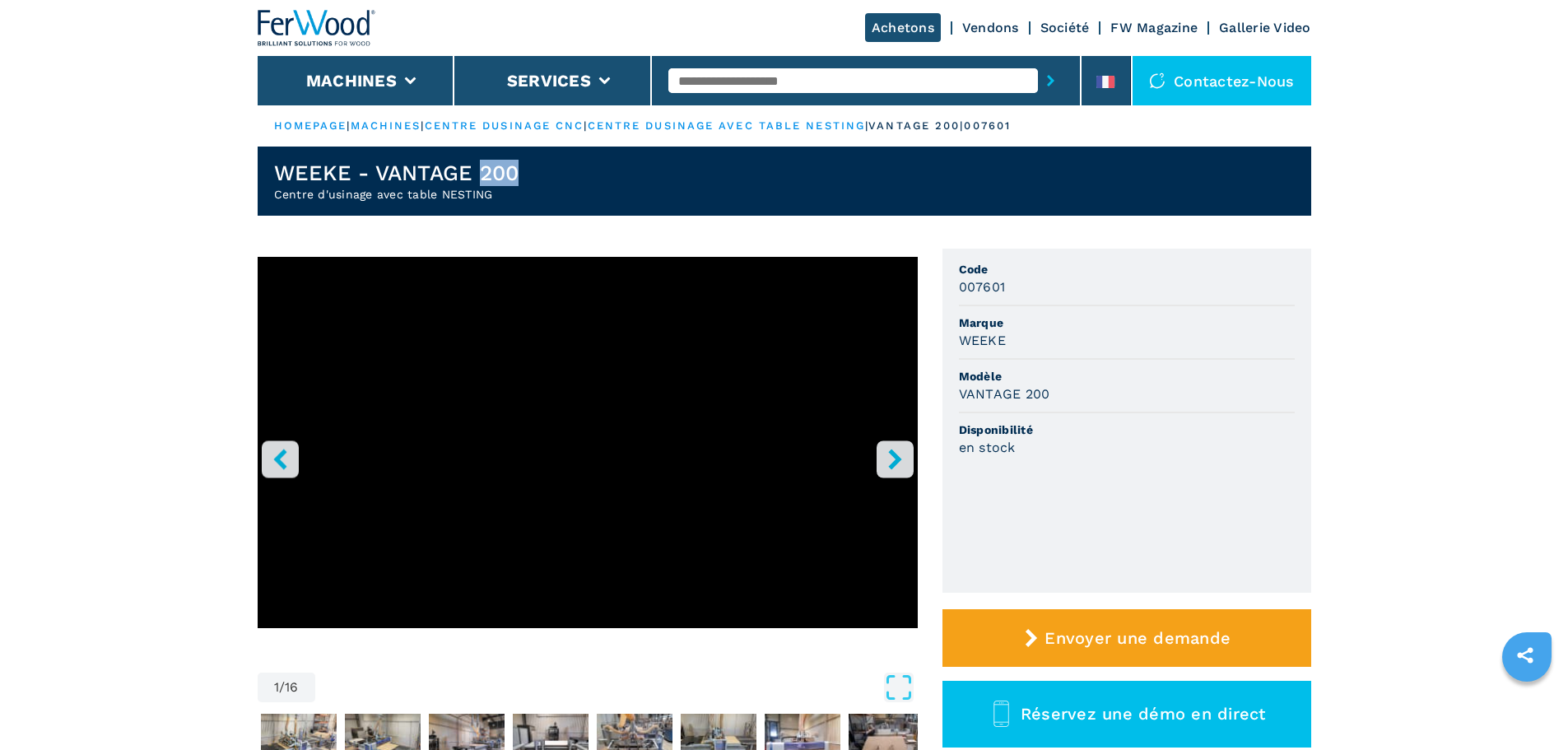
click at [504, 176] on h1 "WEEKE - VANTAGE 200" at bounding box center [396, 173] width 246 height 26
click at [520, 211] on header "WEEKE - VANTAGE 200 Centre d'usinage avec table NESTING" at bounding box center [784, 181] width 1054 height 69
click at [1116, 77] on li at bounding box center [1106, 80] width 49 height 49
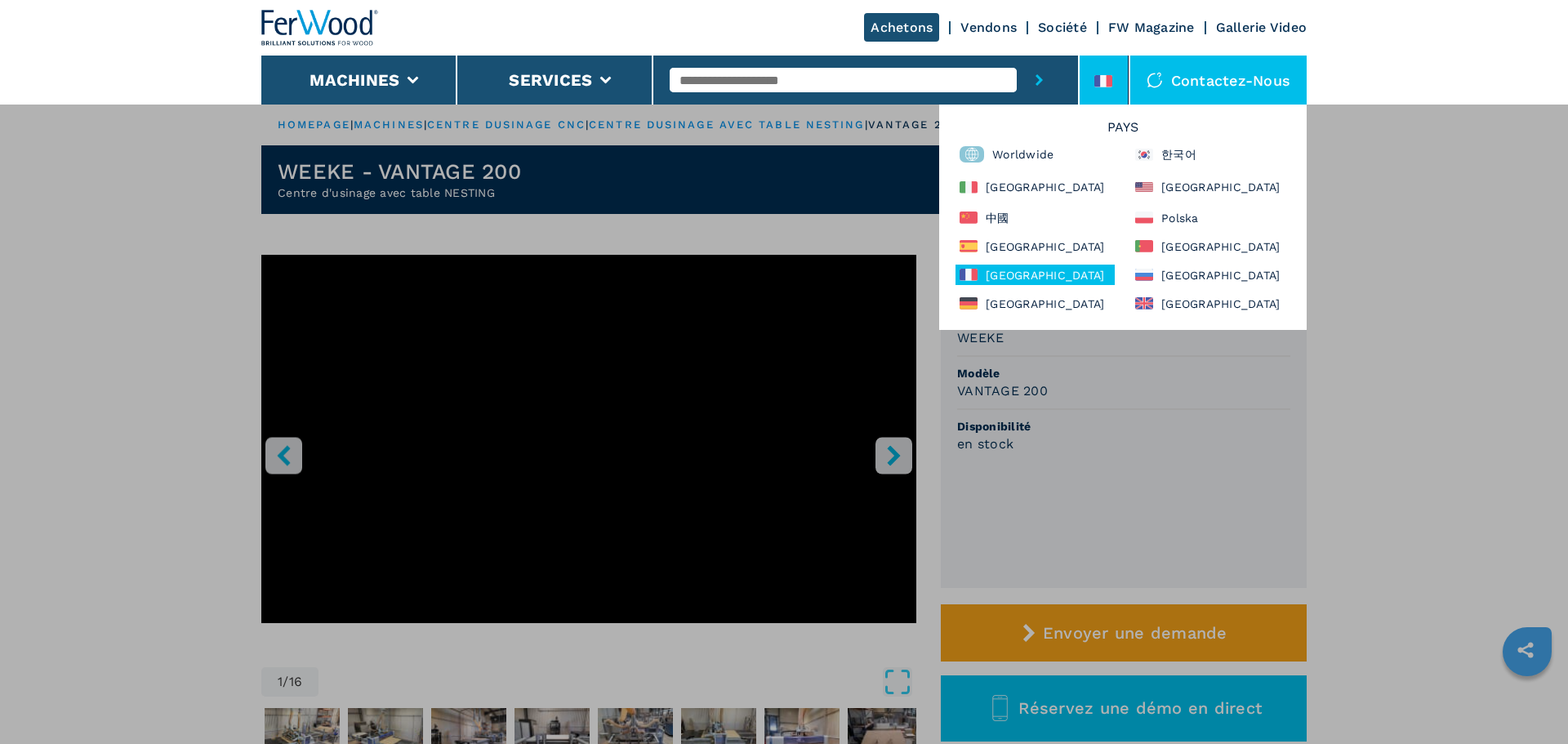
click at [1202, 233] on div "Pays Worldwide 한국어 Italia North America 中國 Polska España Portugal France Россия…" at bounding box center [1122, 218] width 367 height 226
click at [1196, 220] on div "Polska" at bounding box center [1210, 217] width 159 height 21
